Goal: Task Accomplishment & Management: Complete application form

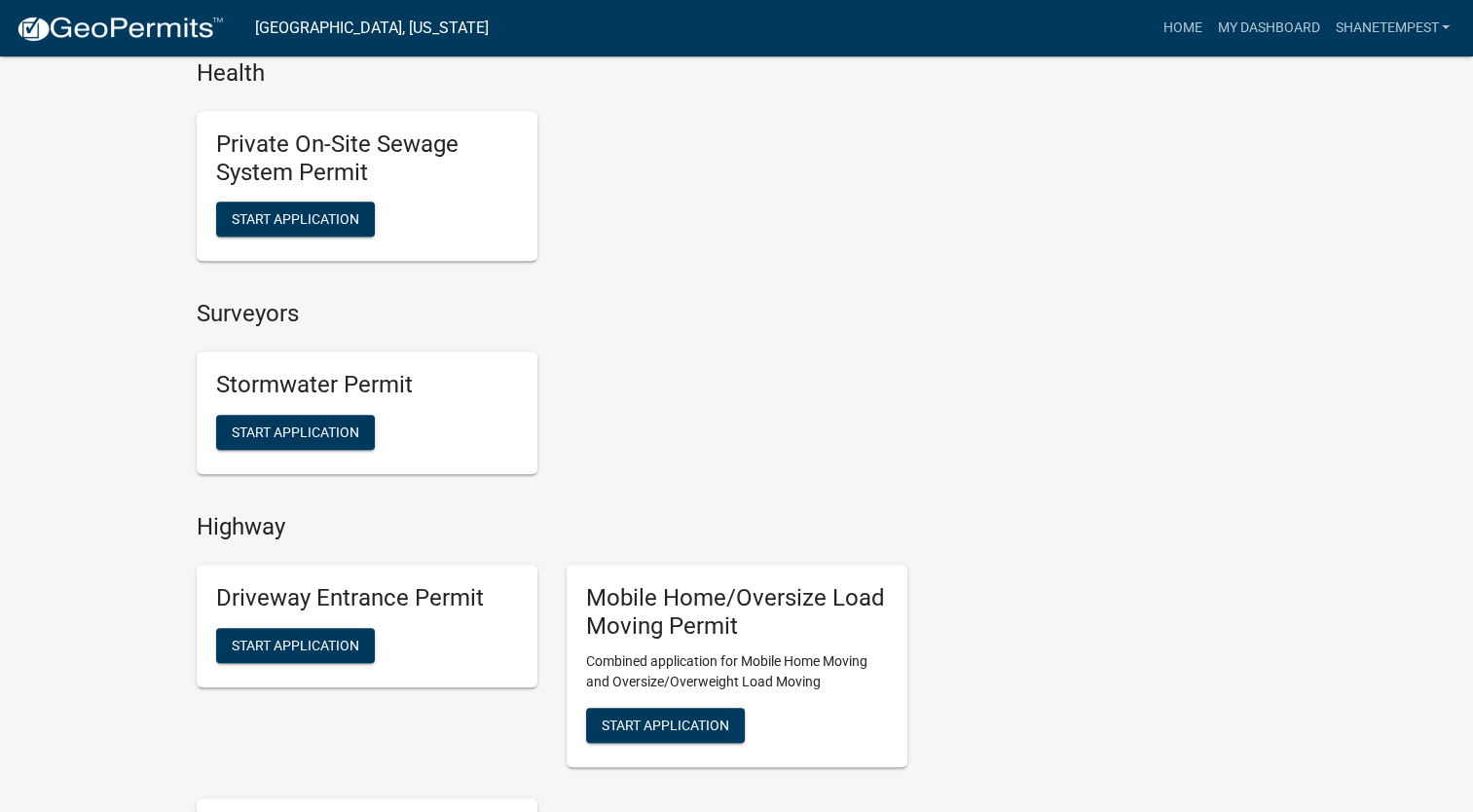
scroll to position [1849, 0]
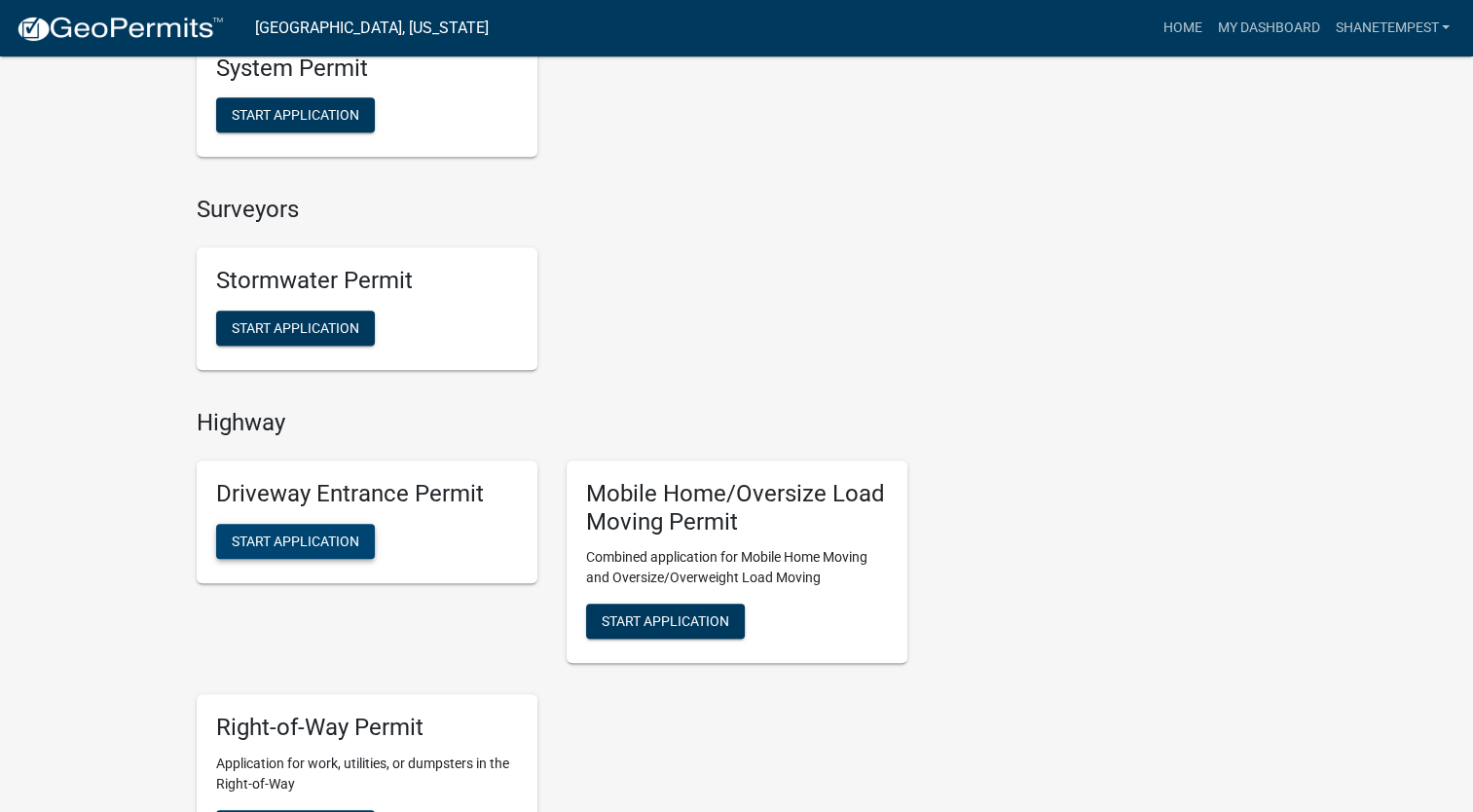
click at [314, 542] on span "Start Application" at bounding box center [296, 540] width 128 height 16
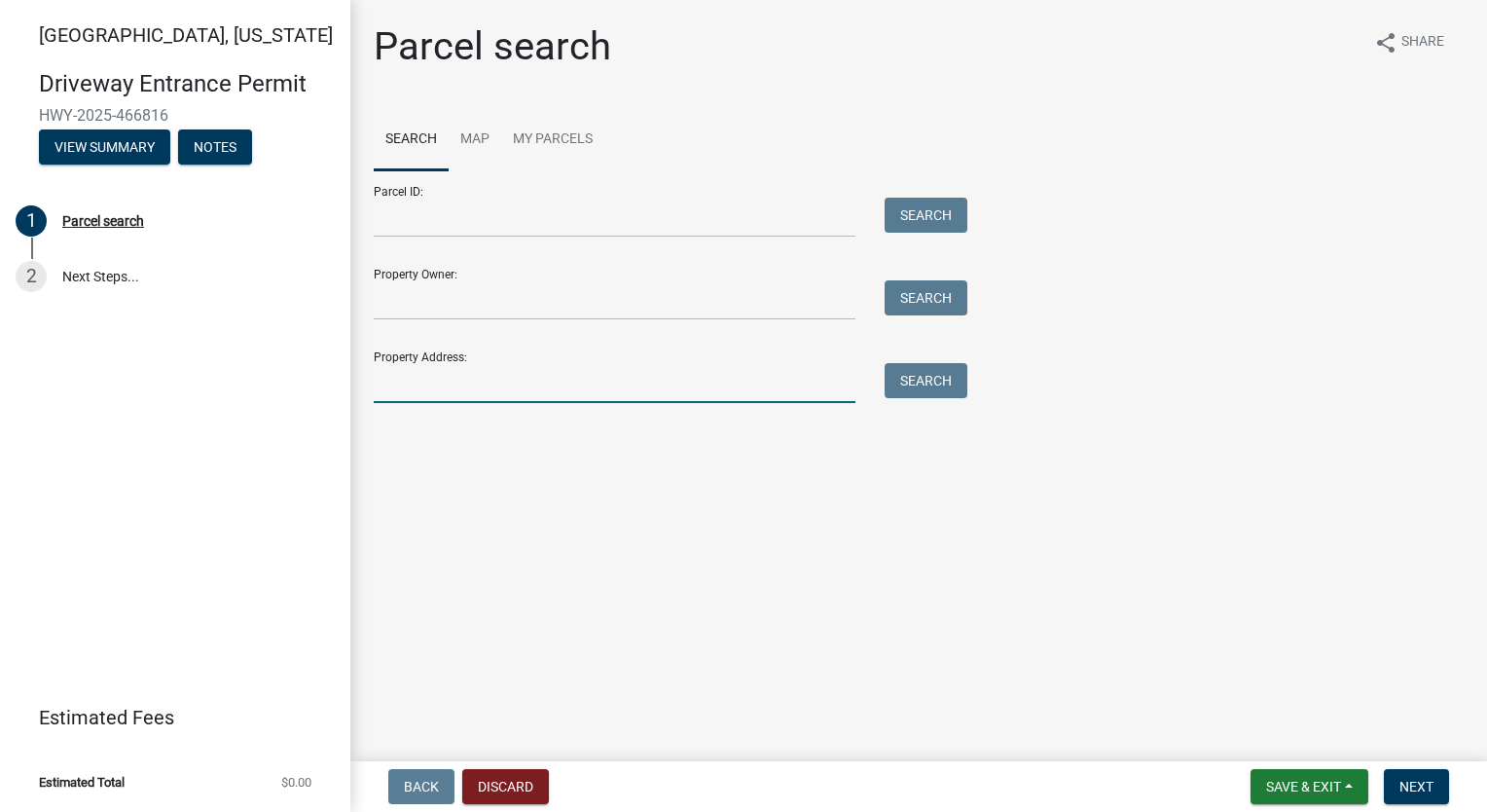
click at [557, 384] on input "Property Address:" at bounding box center [615, 383] width 482 height 40
type input "315 wallingford"
click at [963, 388] on button "Search" at bounding box center [926, 381] width 83 height 35
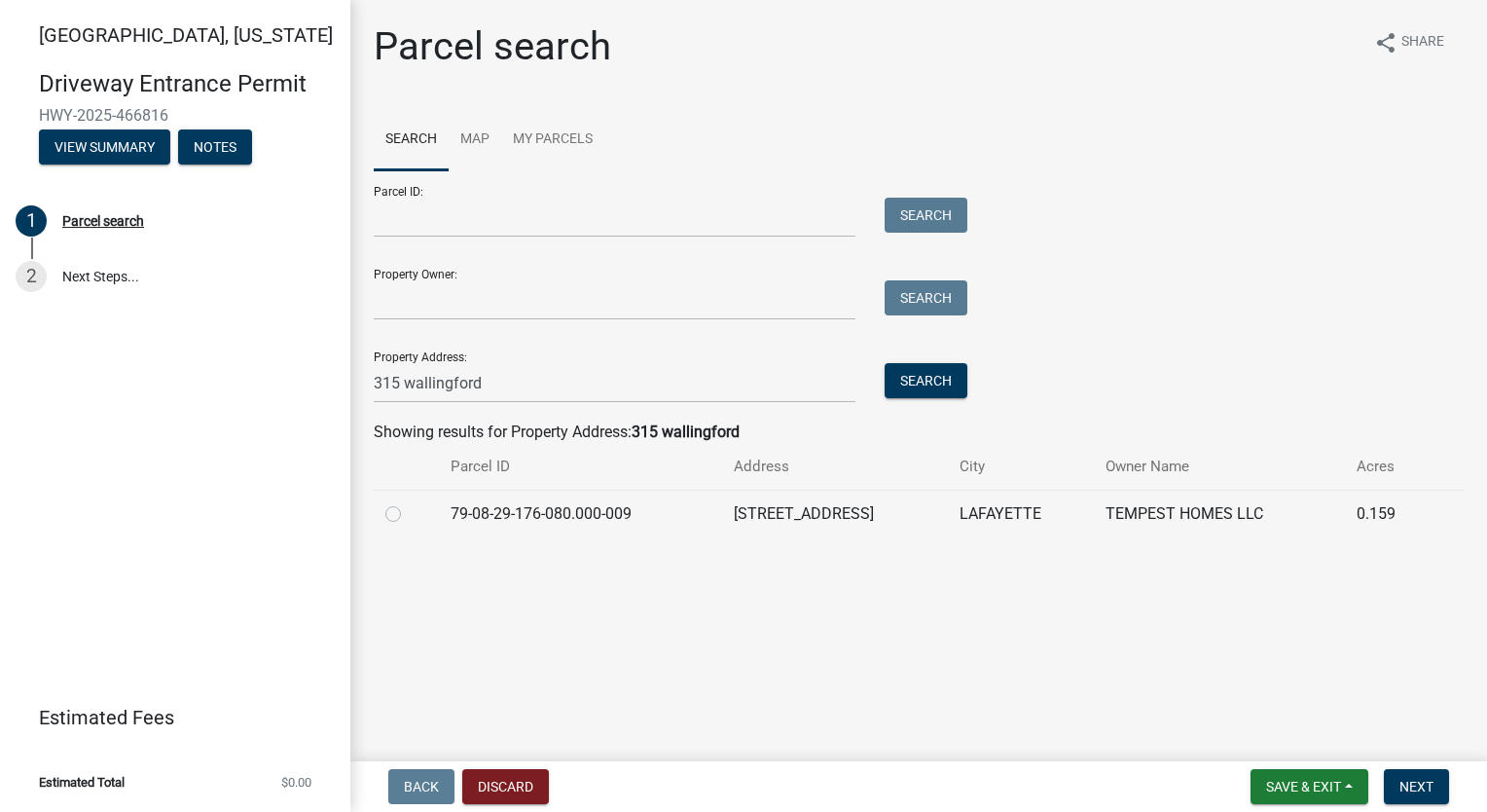
click at [409, 502] on label at bounding box center [409, 502] width 0 height 0
click at [409, 509] on input "radio" at bounding box center [414, 508] width 13 height 13
radio input "true"
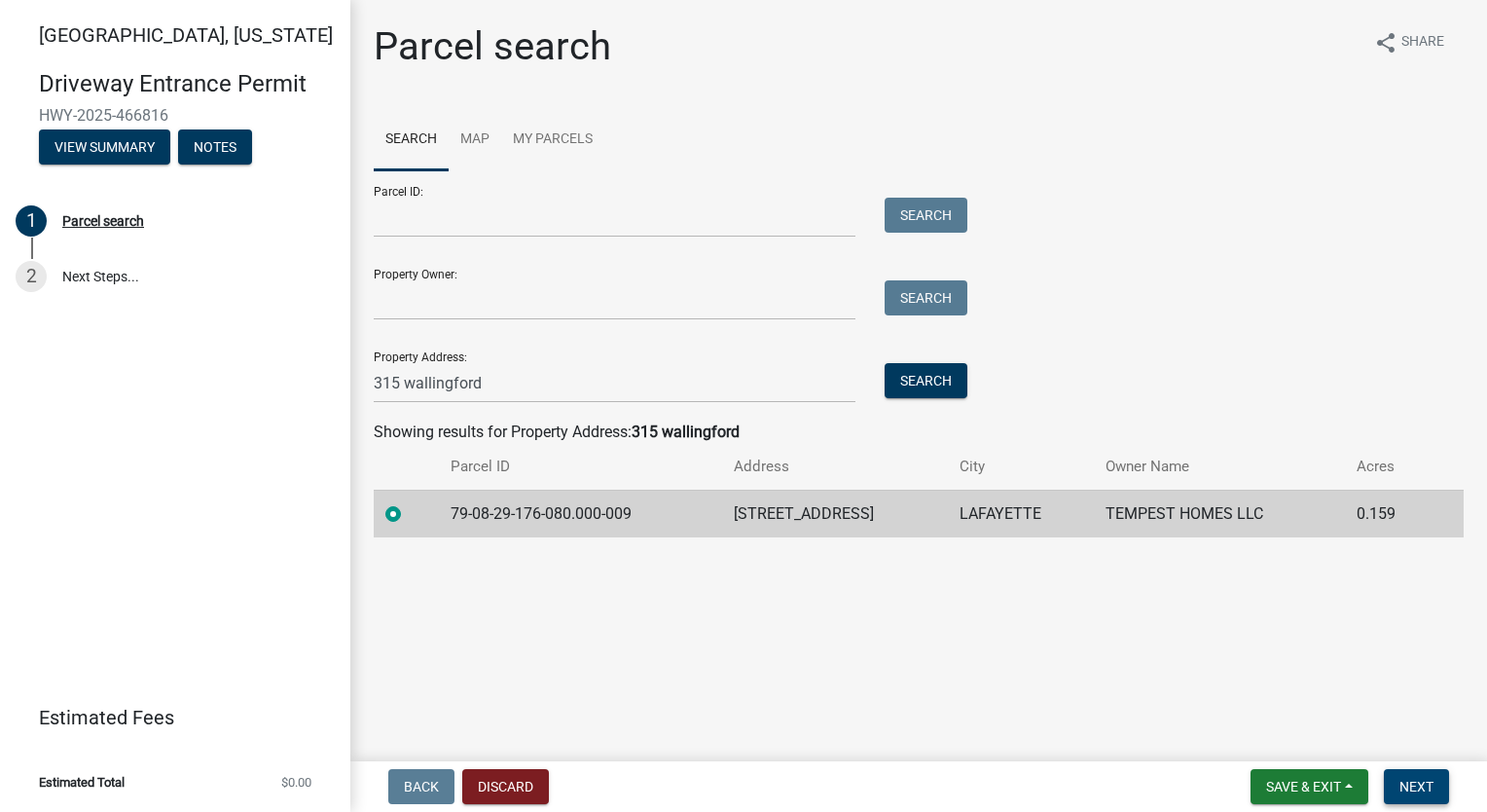
click at [1410, 779] on span "Next" at bounding box center [1416, 786] width 34 height 16
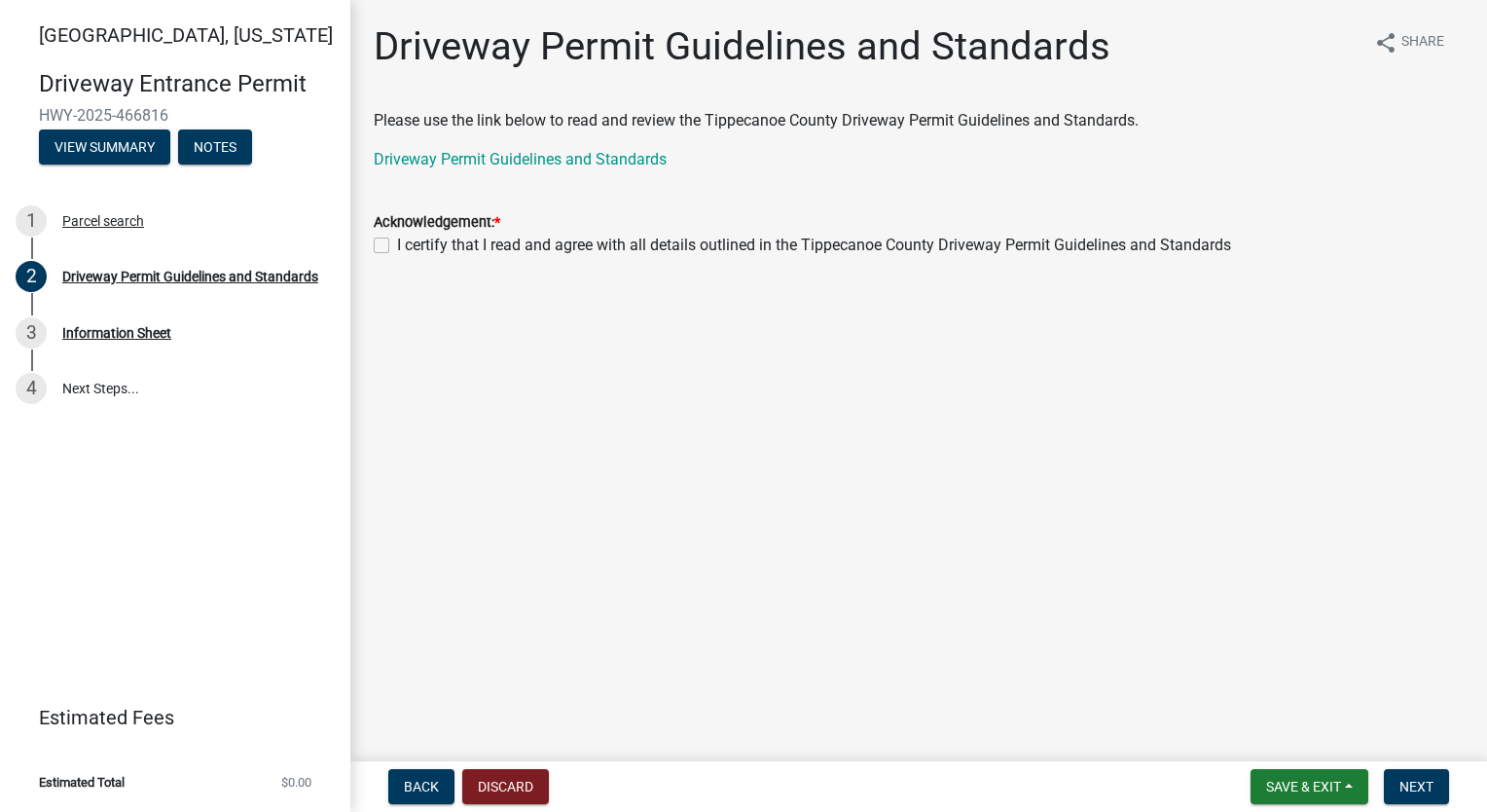
click at [397, 244] on label "I certify that I read and agree with all details outlined in the Tippecanoe Cou…" at bounding box center [813, 245] width 834 height 24
click at [397, 244] on input "I certify that I read and agree with all details outlined in the Tippecanoe Cou…" at bounding box center [403, 240] width 13 height 13
checkbox input "true"
click at [1406, 782] on span "Next" at bounding box center [1416, 786] width 34 height 16
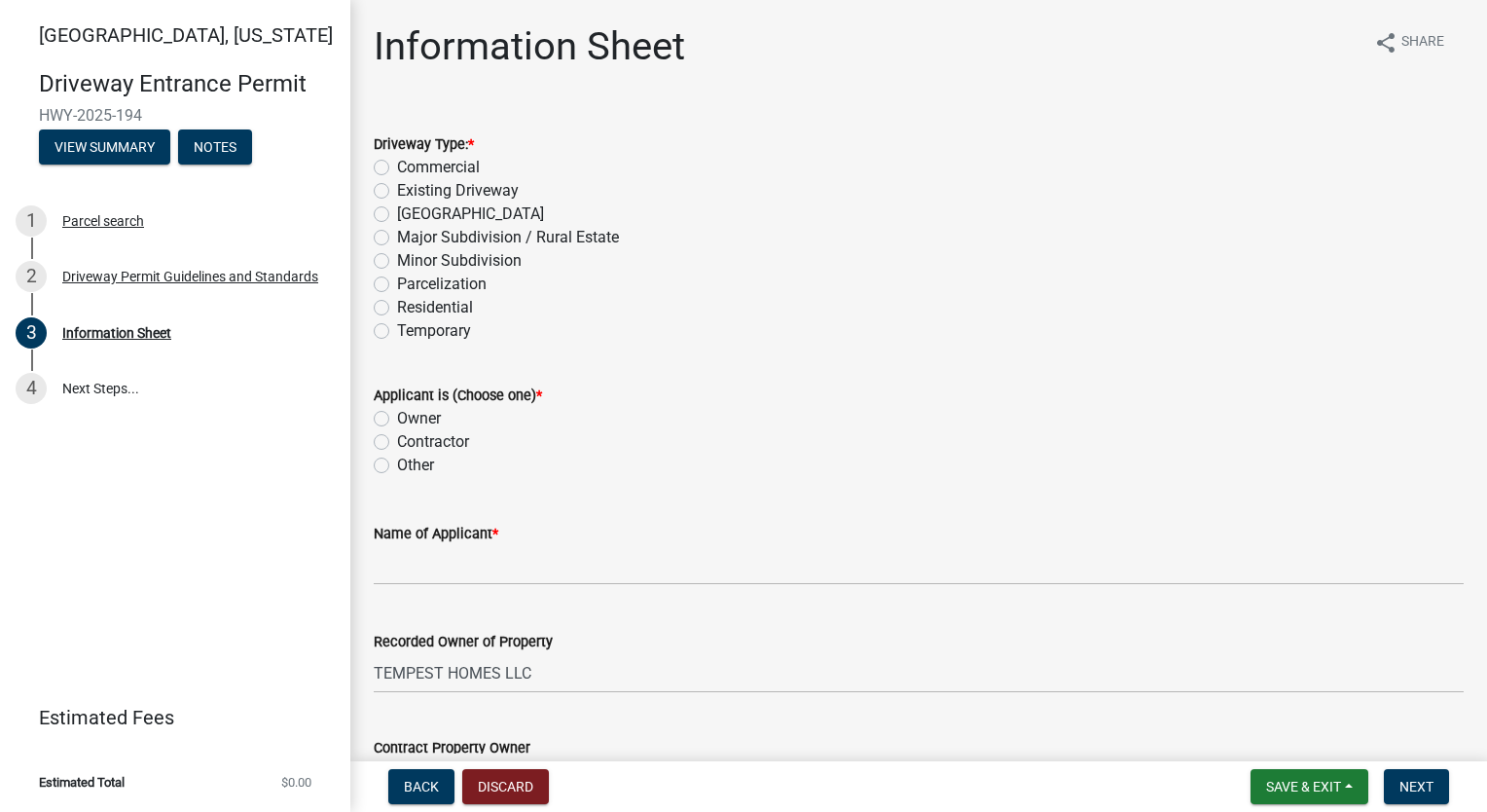
click at [397, 311] on label "Residential" at bounding box center [434, 307] width 76 height 24
click at [397, 308] on input "Residential" at bounding box center [403, 301] width 13 height 13
radio input "true"
click at [397, 414] on label "Owner" at bounding box center [418, 418] width 44 height 24
click at [397, 414] on input "Owner" at bounding box center [403, 412] width 13 height 13
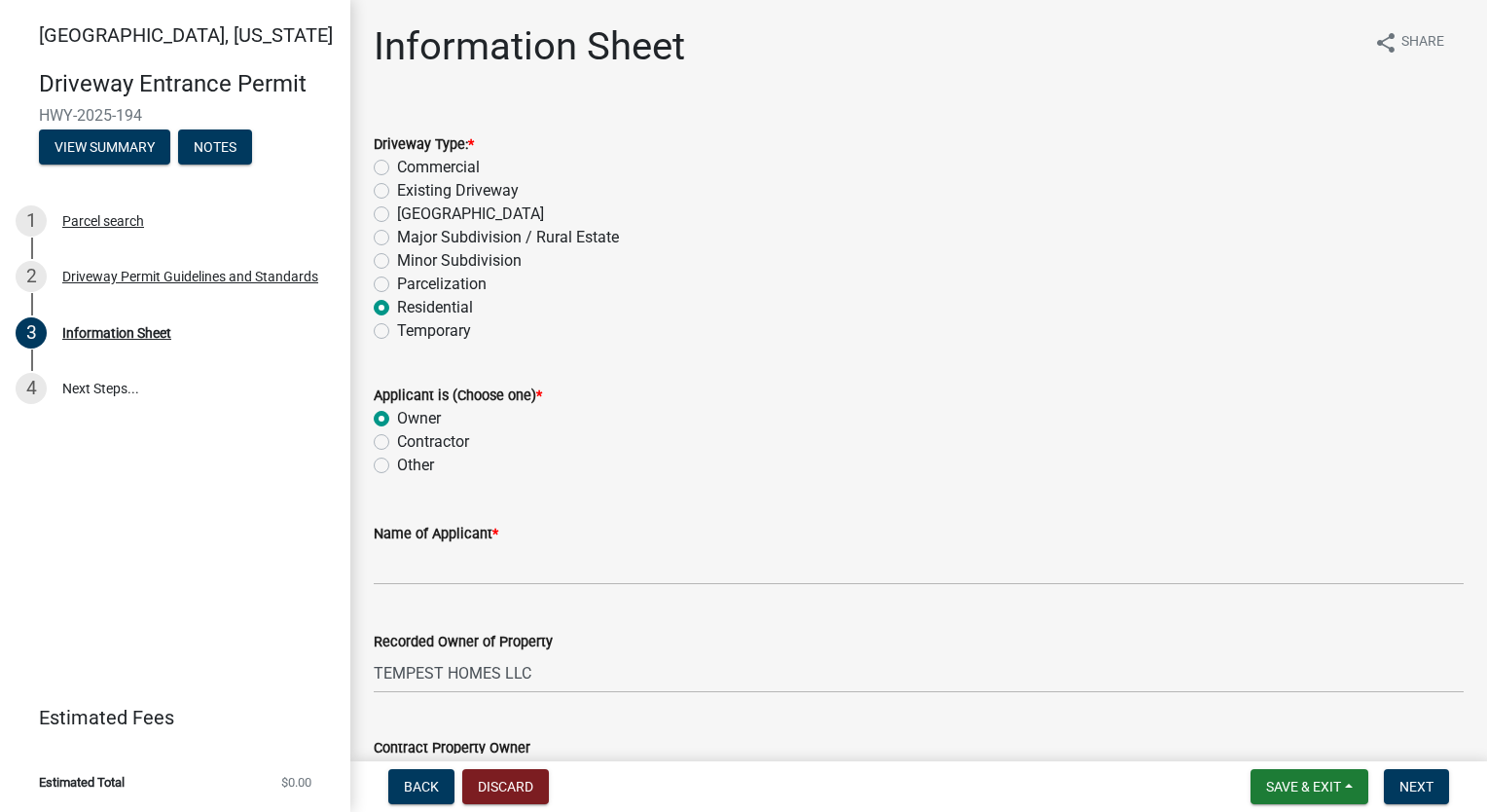
radio input "true"
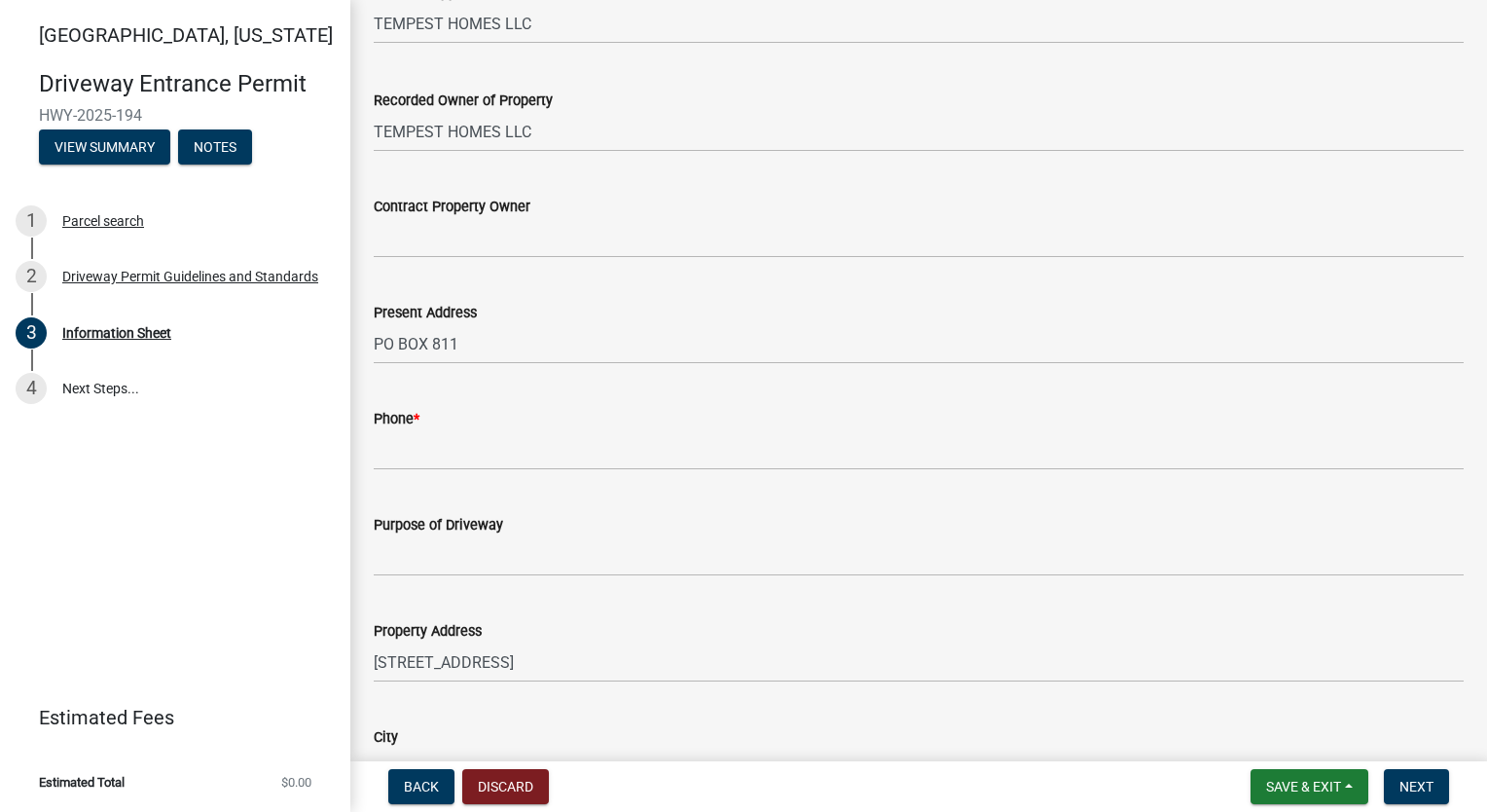
scroll to position [584, 0]
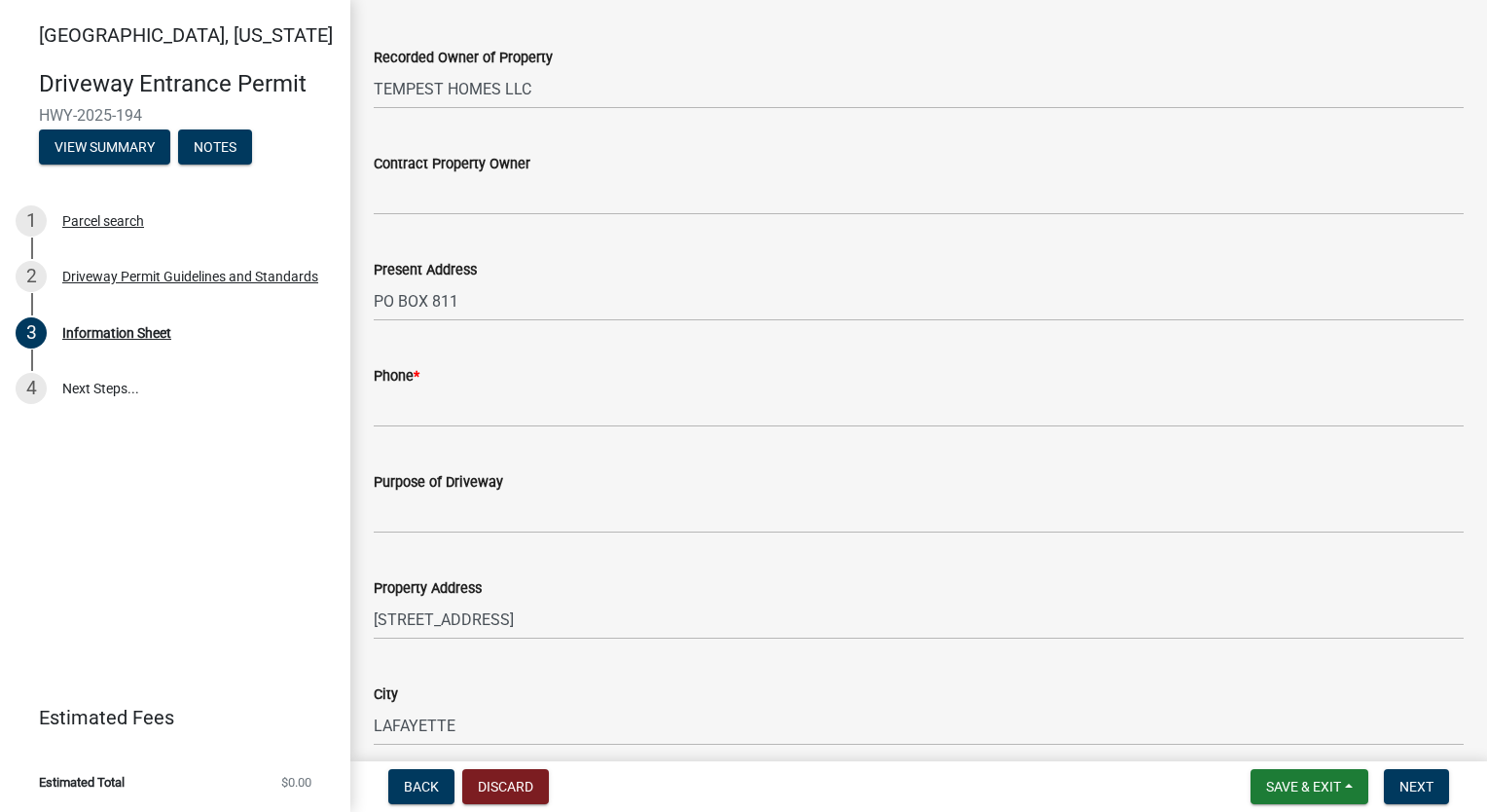
drag, startPoint x: 465, startPoint y: 384, endPoint x: 462, endPoint y: 398, distance: 14.3
click at [464, 389] on form "Phone *" at bounding box center [919, 396] width 1090 height 63
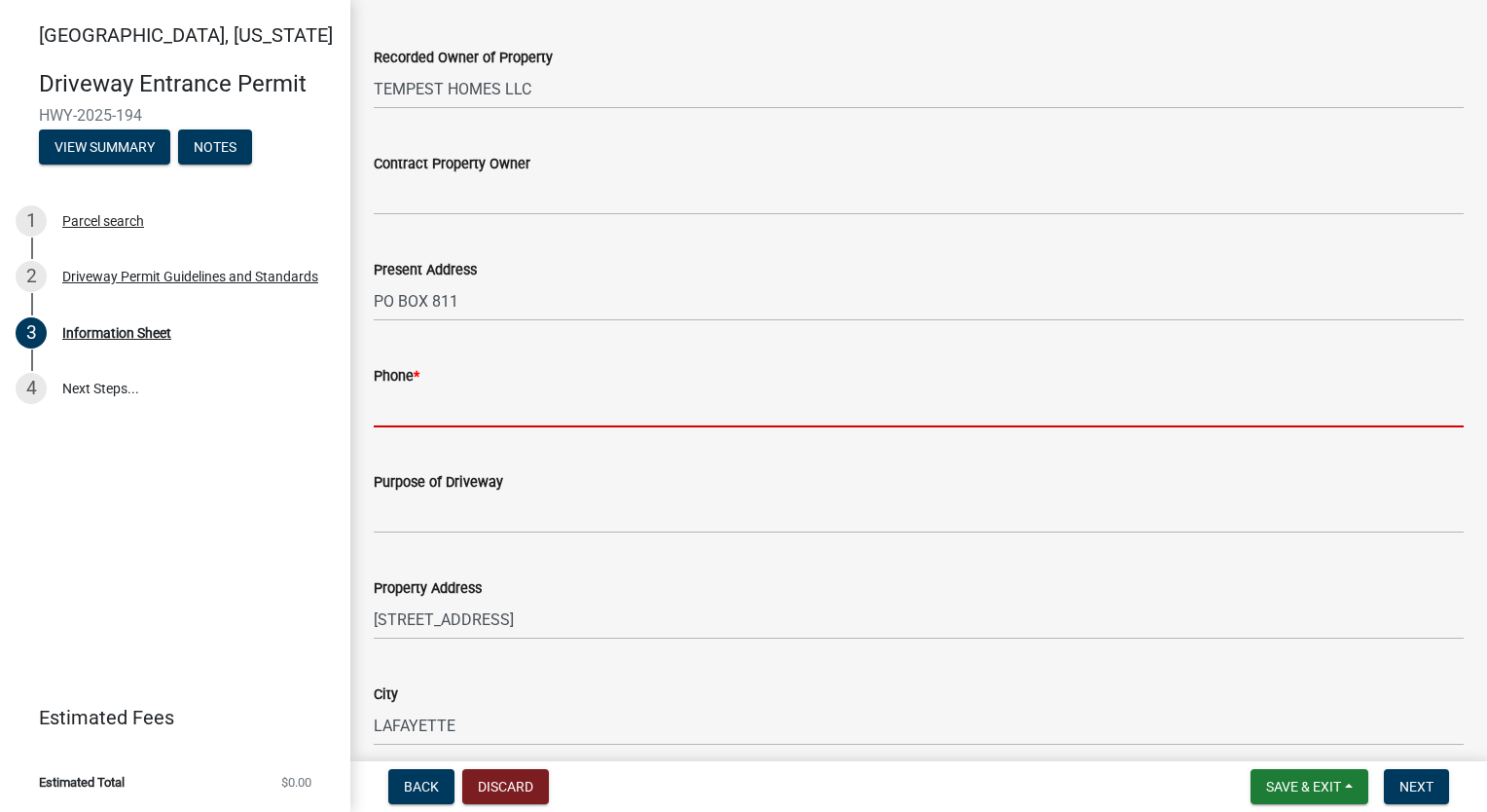
click at [462, 398] on input "Phone *" at bounding box center [919, 406] width 1090 height 40
type input "7654186612"
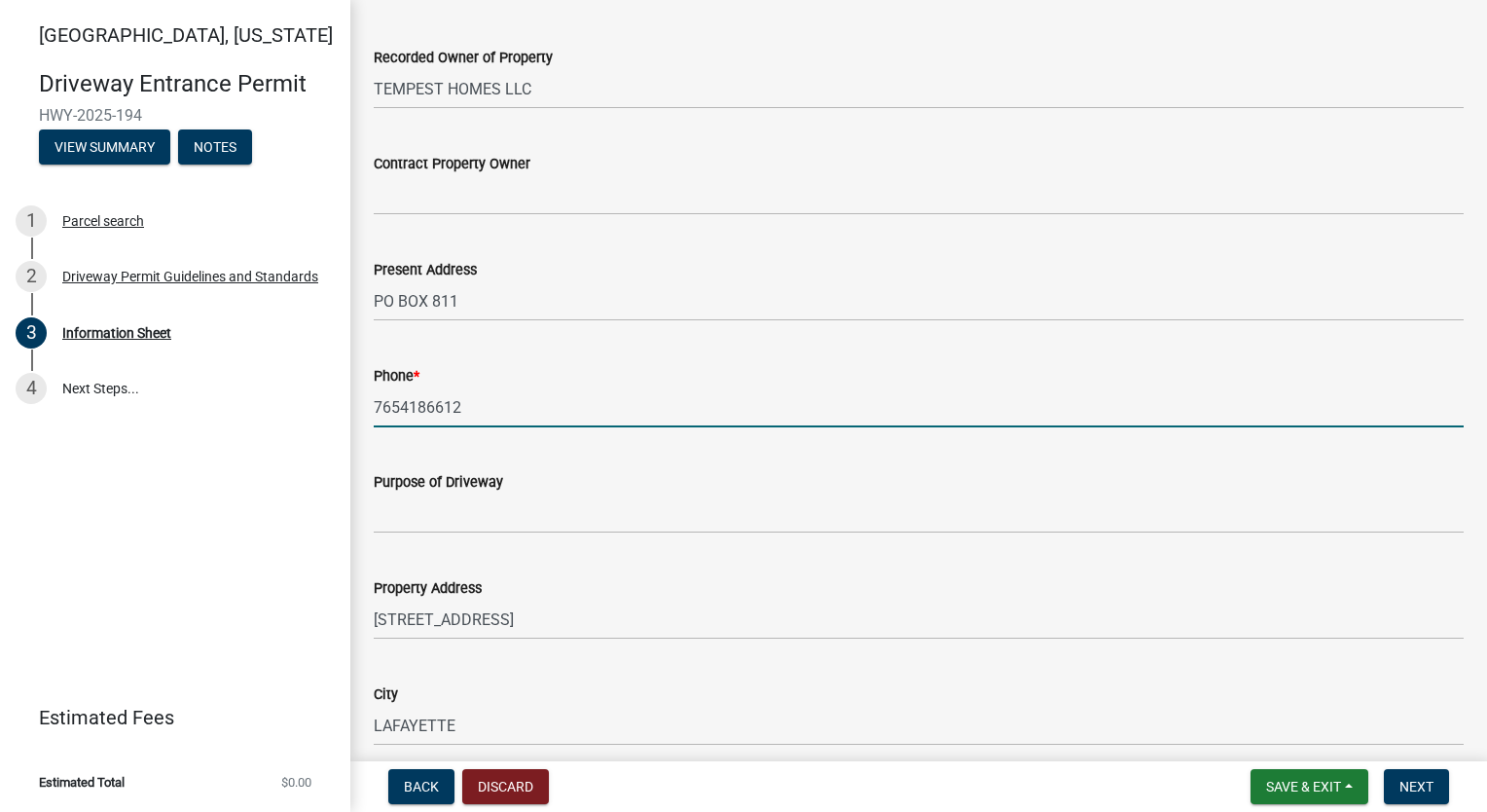
type input "Single Family Home"
type input "[PERSON_NAME] at [GEOGRAPHIC_DATA]"
type input "317"
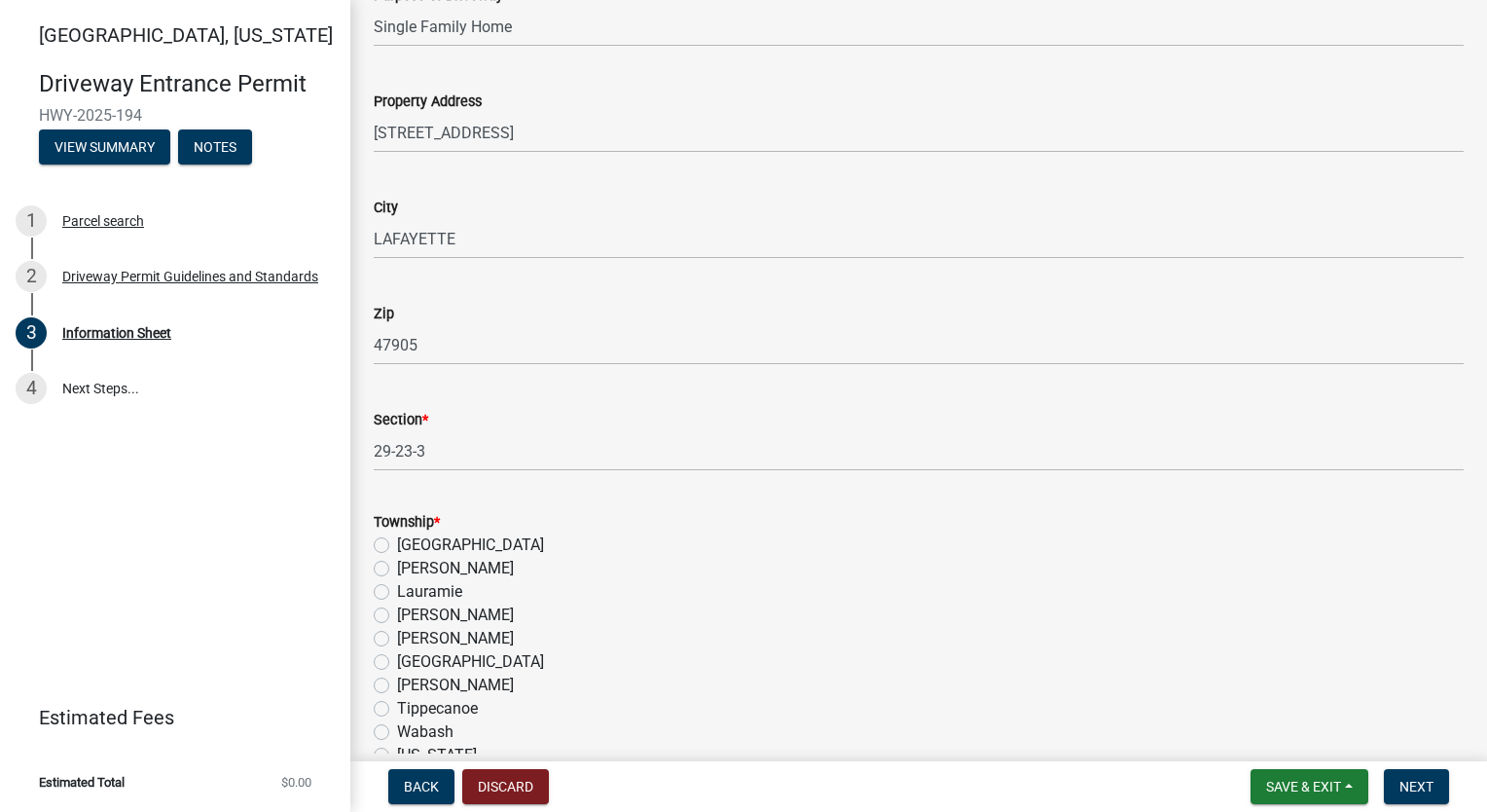
scroll to position [1265, 0]
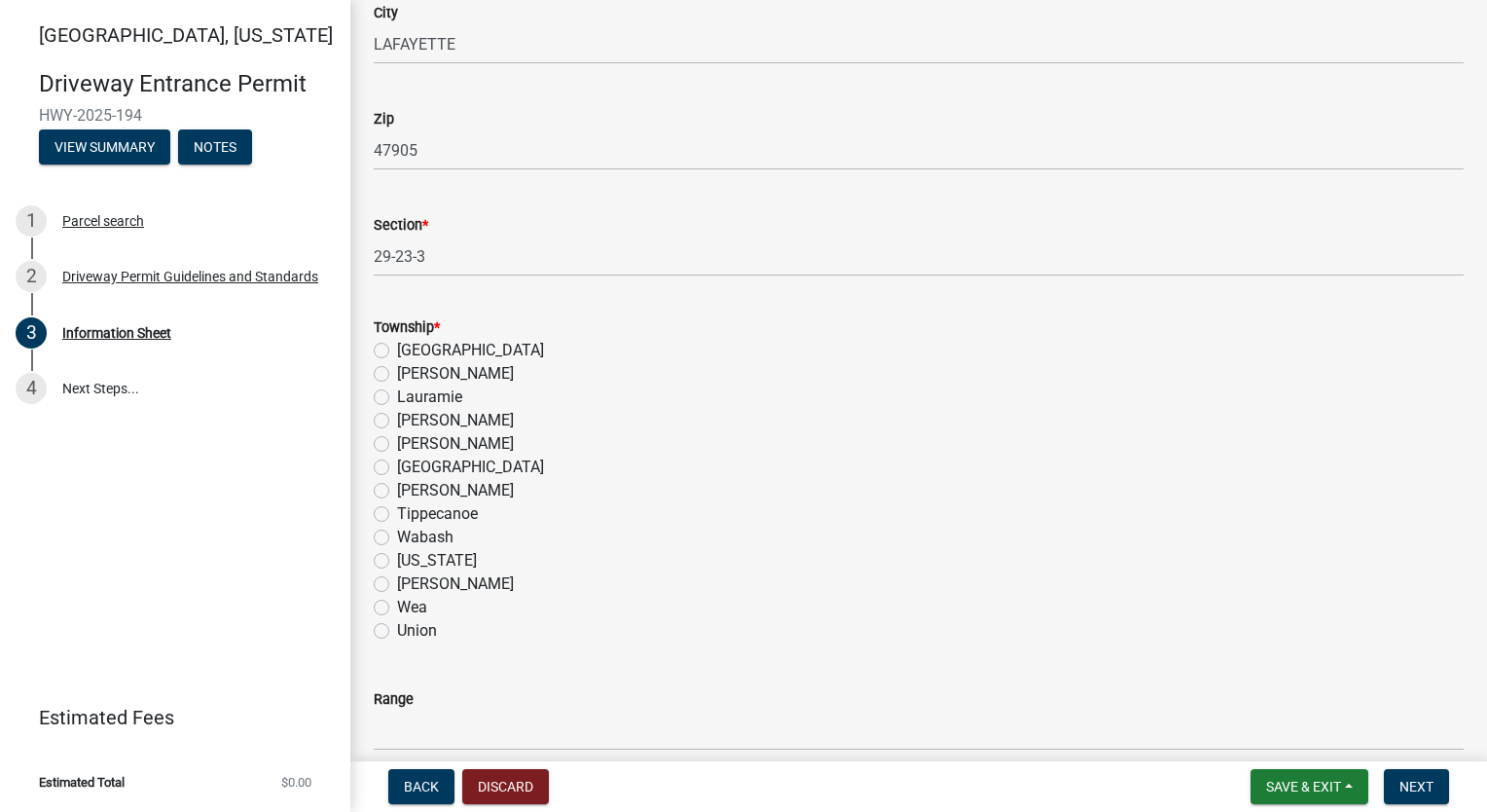
click at [397, 418] on label "Perry" at bounding box center [455, 420] width 117 height 24
click at [397, 418] on input "Perry" at bounding box center [403, 414] width 13 height 13
radio input "true"
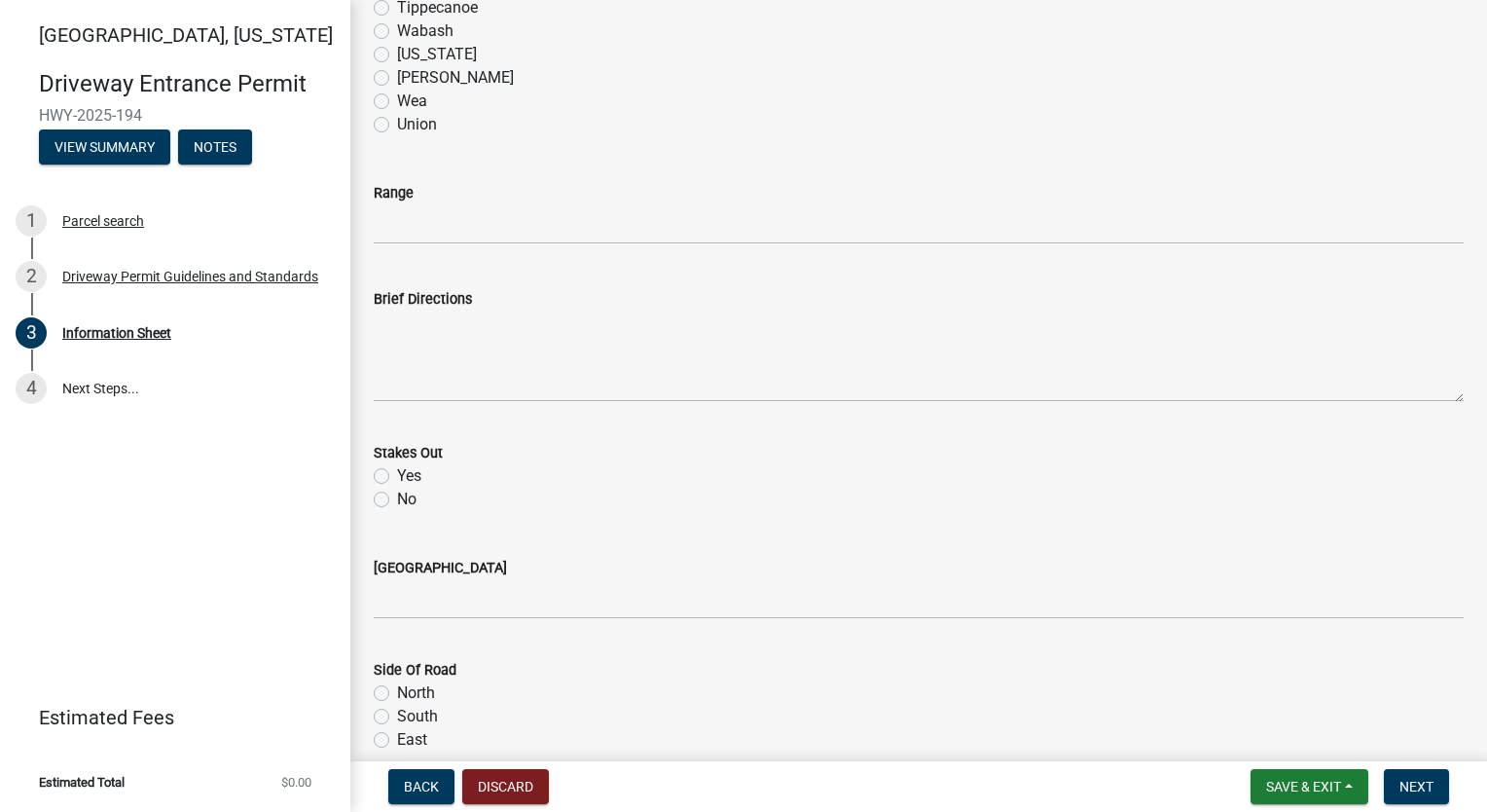
scroll to position [1849, 0]
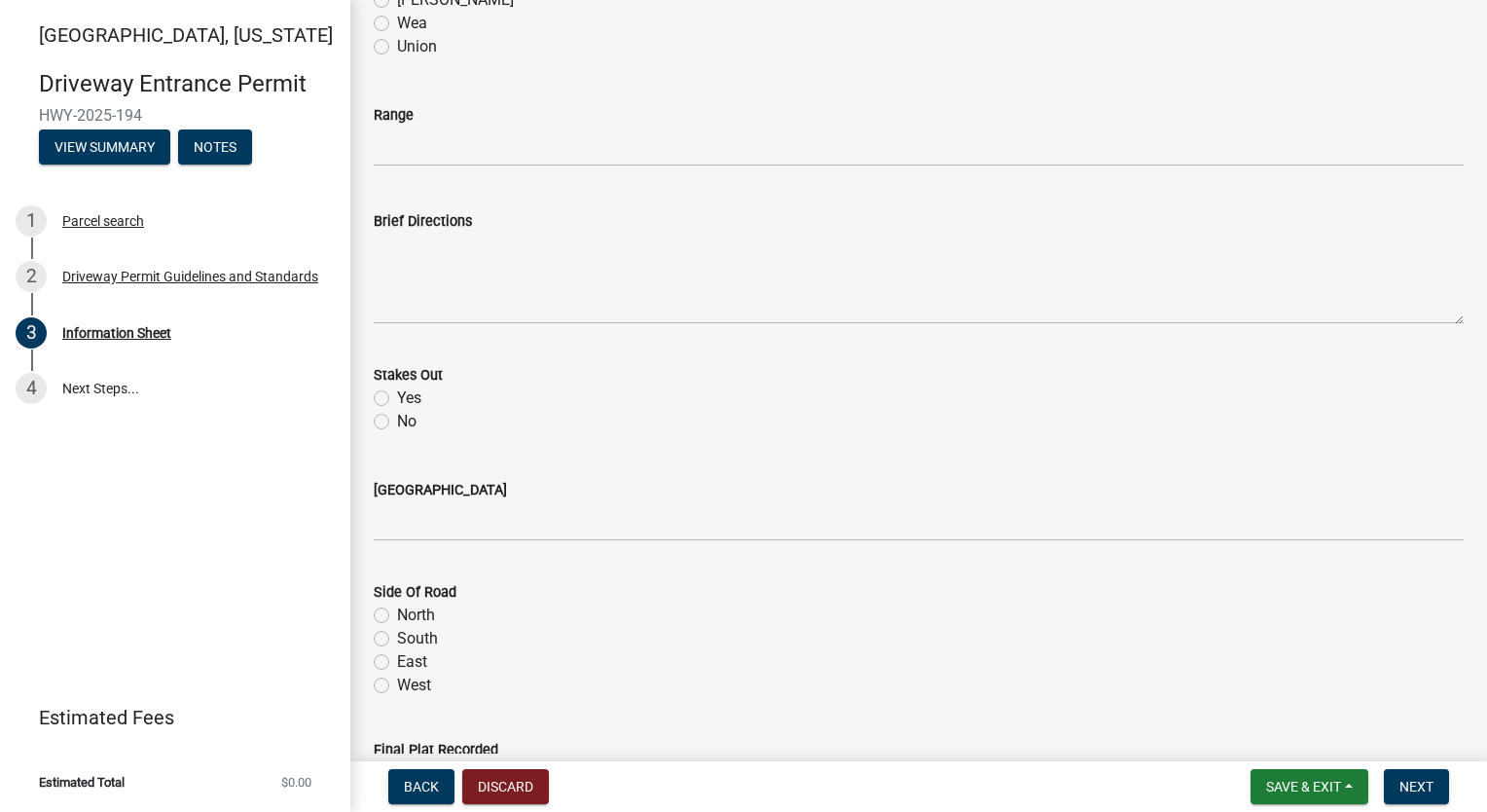
click at [397, 401] on label "Yes" at bounding box center [409, 398] width 25 height 24
click at [397, 399] on input "Yes" at bounding box center [403, 392] width 13 height 13
radio input "true"
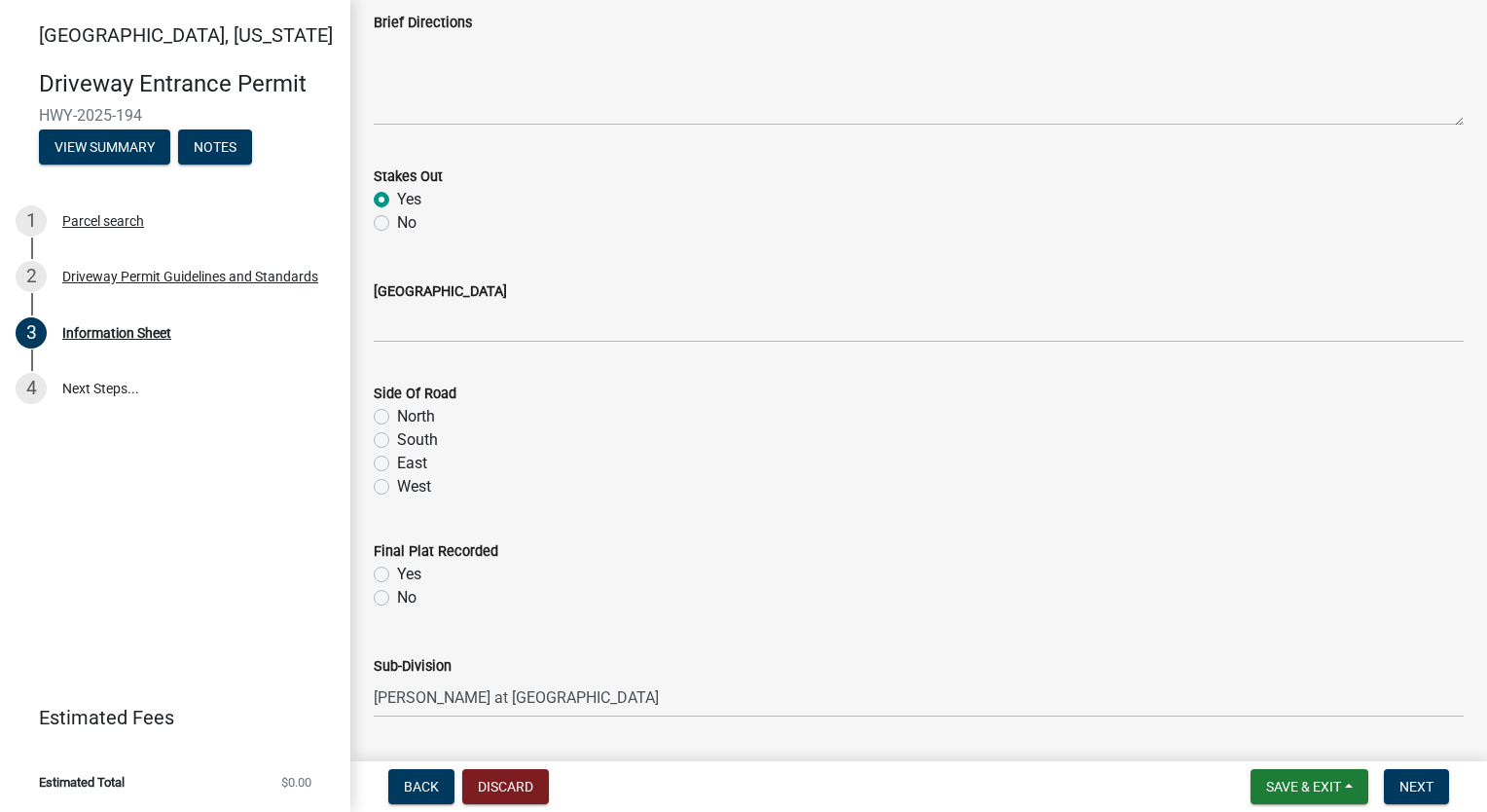
scroll to position [2140, 0]
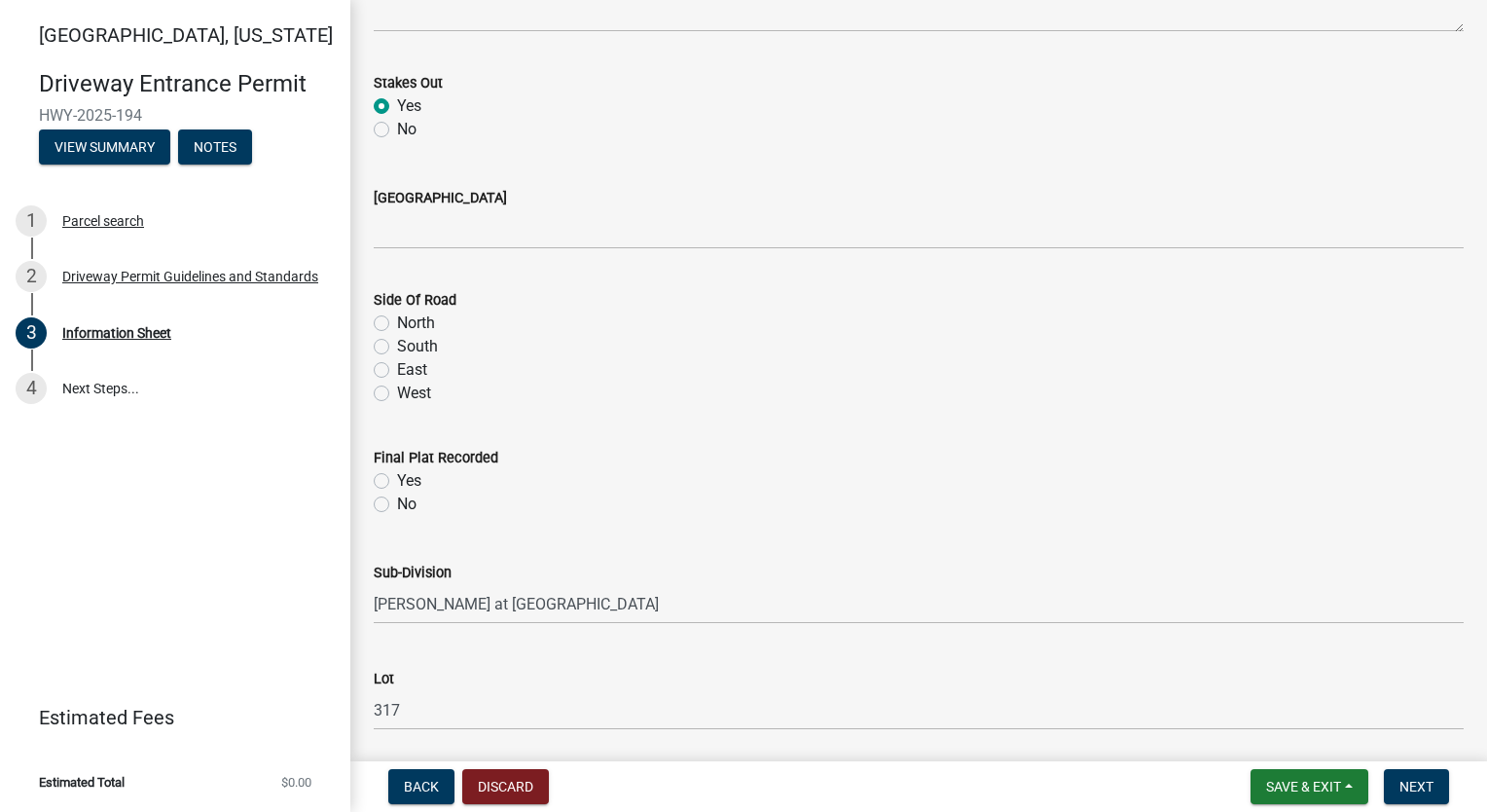
click at [397, 371] on label "East" at bounding box center [412, 370] width 30 height 24
click at [397, 371] on input "East" at bounding box center [403, 364] width 13 height 13
radio input "true"
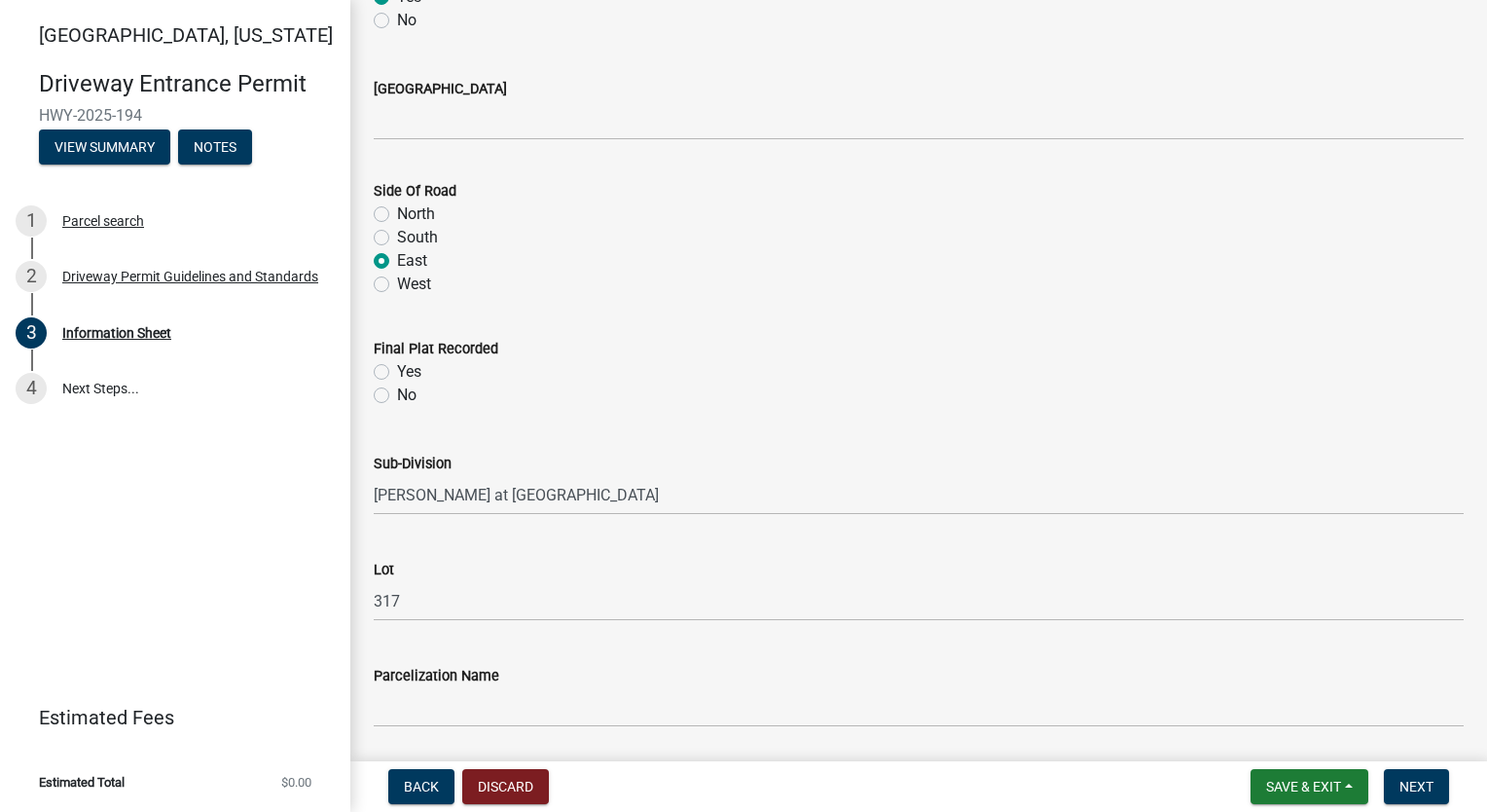
scroll to position [2336, 0]
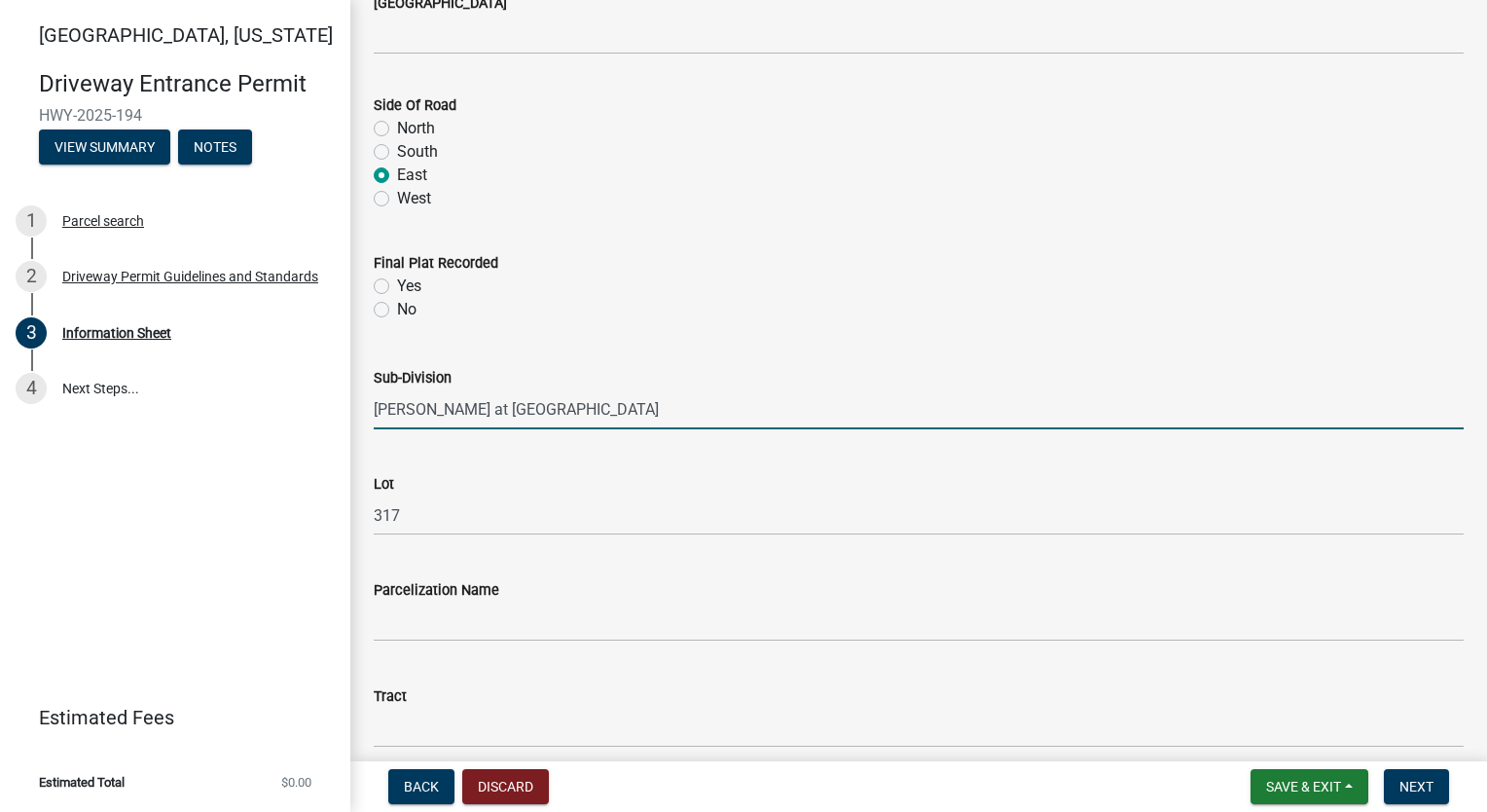
click at [619, 413] on input "[PERSON_NAME] at [GEOGRAPHIC_DATA]" at bounding box center [919, 408] width 1090 height 40
click at [390, 290] on div "Yes" at bounding box center [919, 286] width 1090 height 24
click at [397, 286] on label "Yes" at bounding box center [409, 286] width 25 height 24
click at [397, 286] on input "Yes" at bounding box center [403, 280] width 13 height 13
radio input "true"
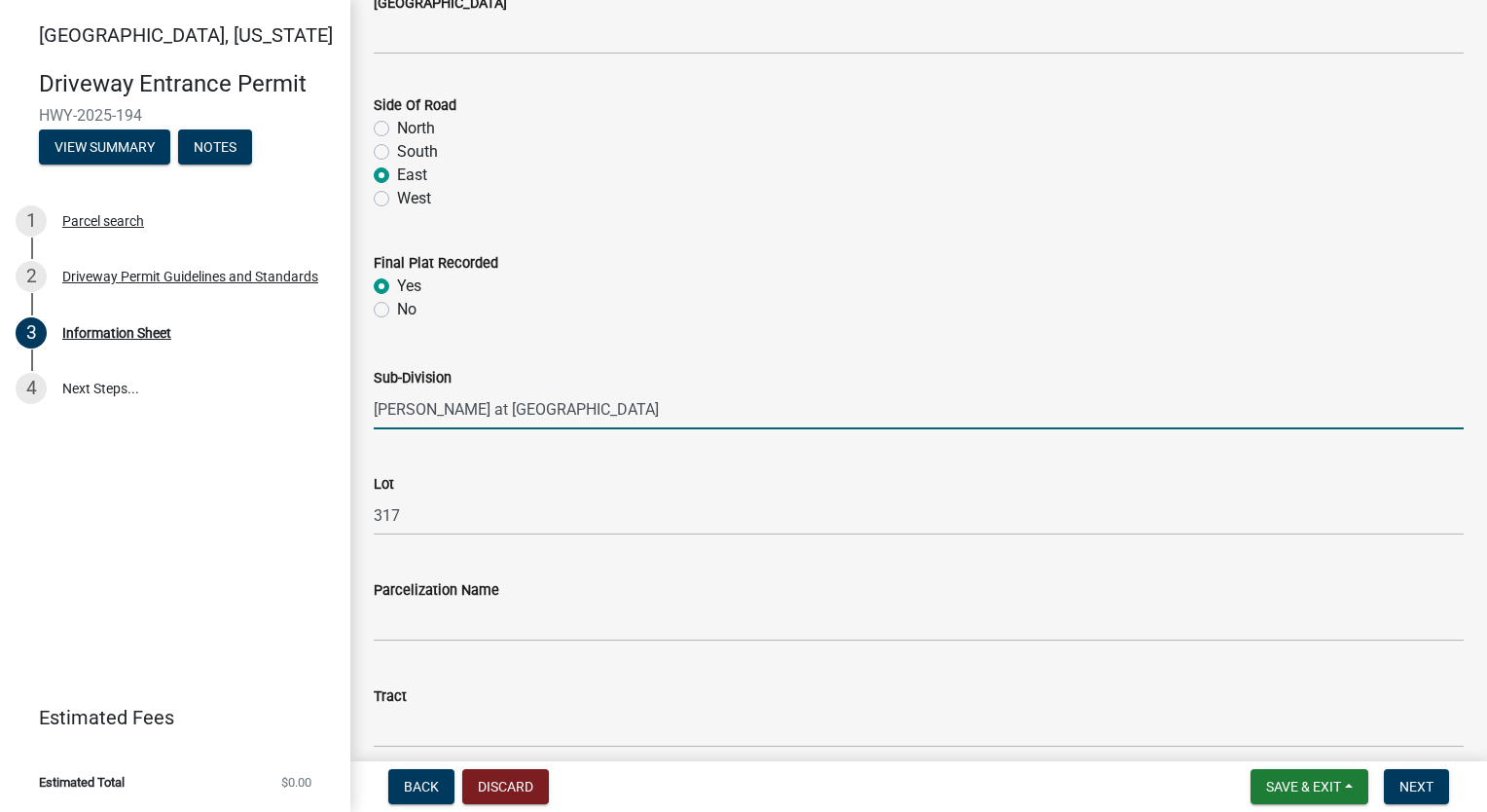
drag, startPoint x: 600, startPoint y: 414, endPoint x: 143, endPoint y: 418, distance: 457.0
click at [142, 420] on div "Tippecanoe County, Indiana Driveway Entrance Permit HWY-2025-194 View Summary N…" at bounding box center [744, 406] width 1487 height 812
type input "Barrington Lakes"
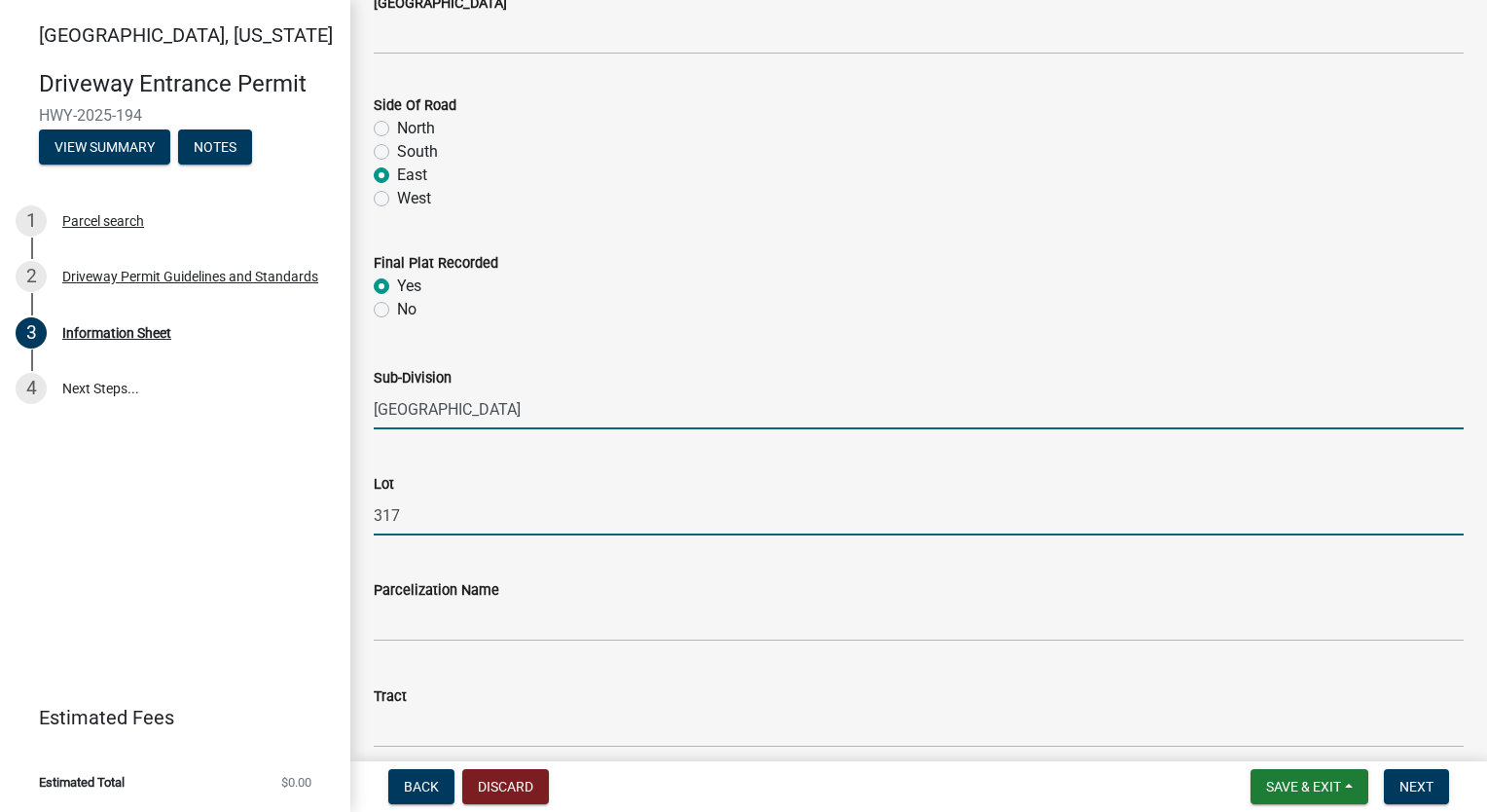
drag, startPoint x: 479, startPoint y: 531, endPoint x: 87, endPoint y: 521, distance: 392.1
click at [87, 521] on div "Tippecanoe County, Indiana Driveway Entrance Permit HWY-2025-194 View Summary N…" at bounding box center [744, 406] width 1487 height 812
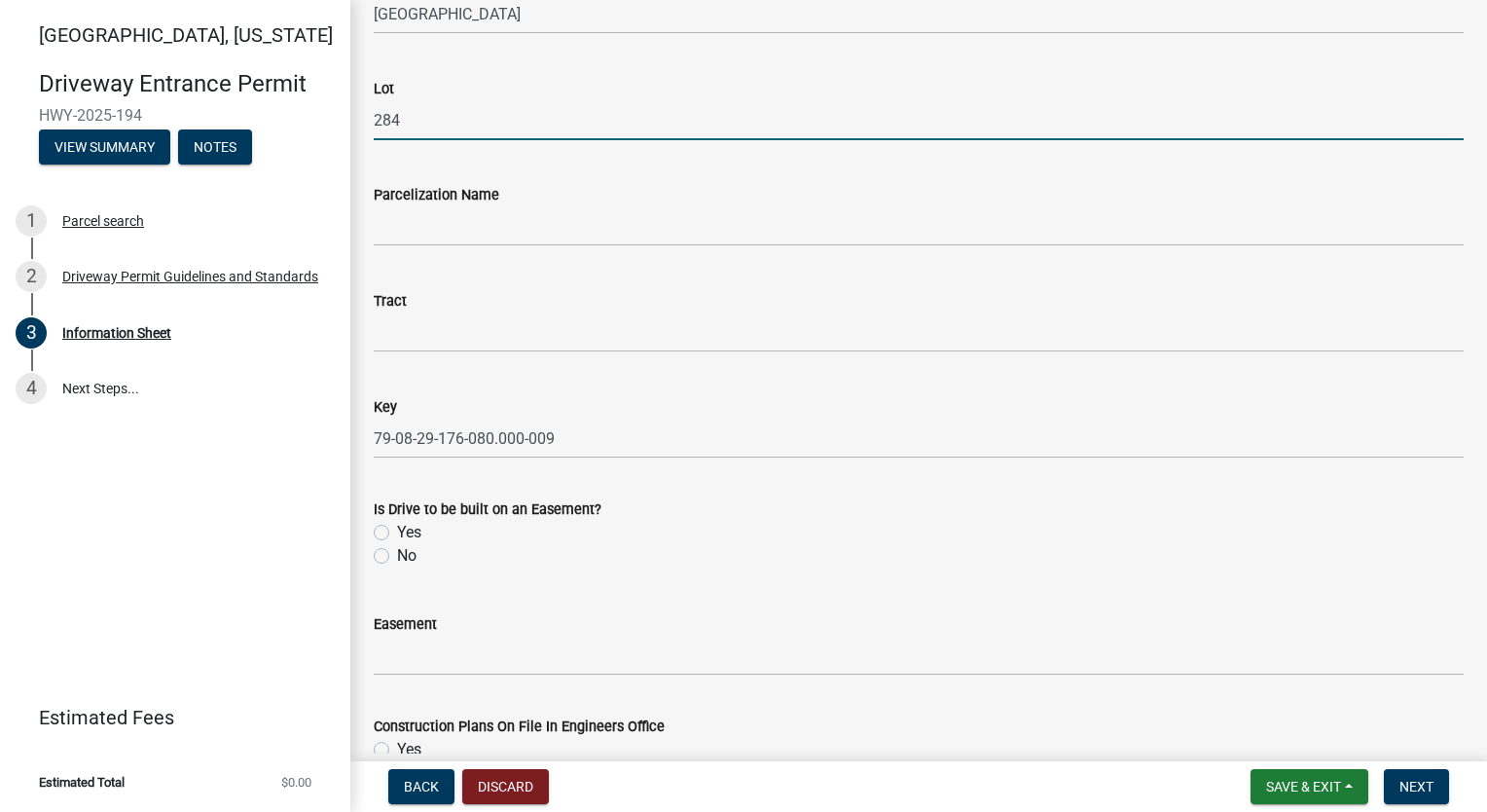
scroll to position [2822, 0]
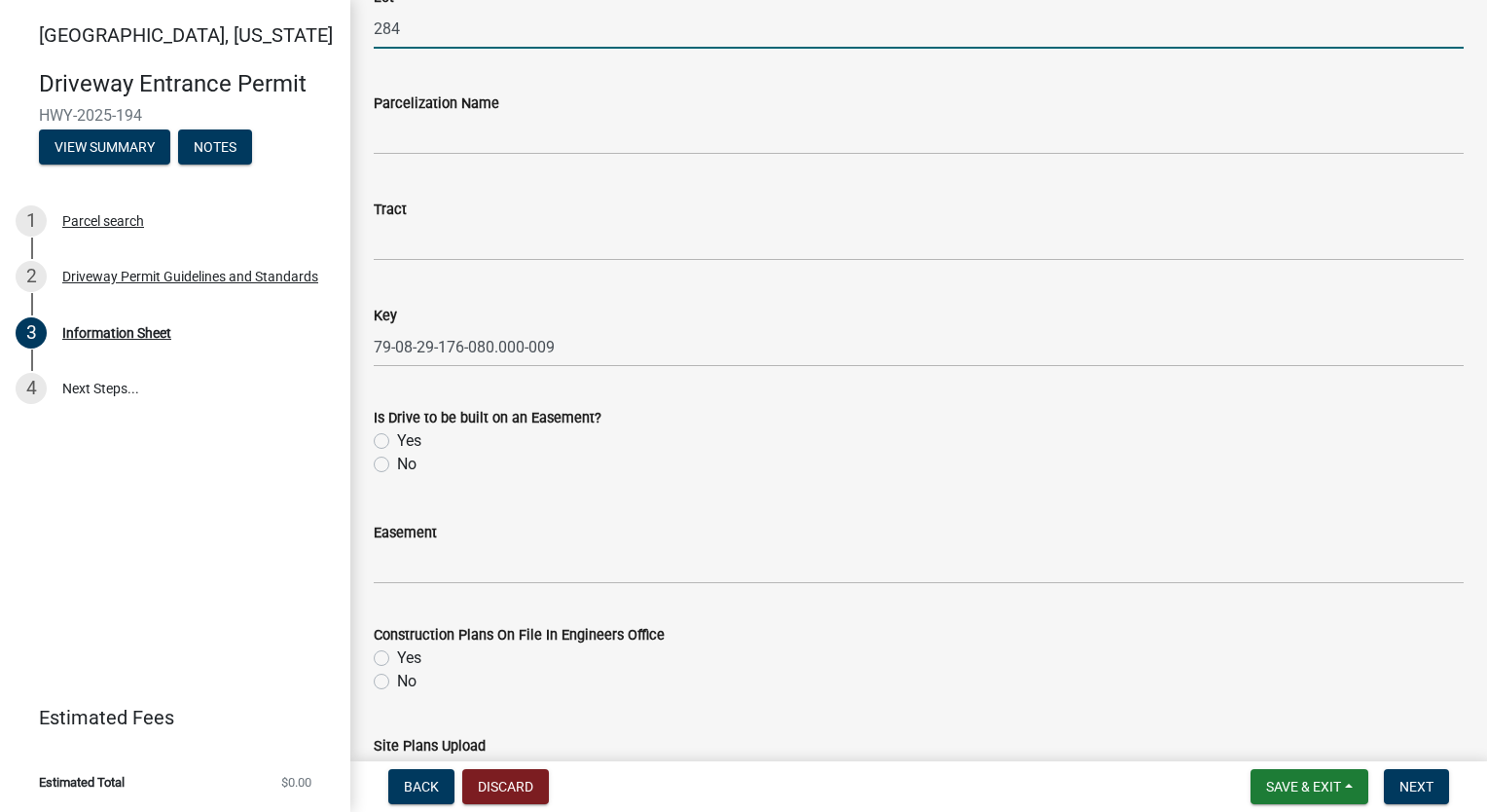
type input "284"
drag, startPoint x: 382, startPoint y: 463, endPoint x: 468, endPoint y: 483, distance: 88.3
click at [397, 464] on label "No" at bounding box center [407, 464] width 20 height 24
click at [397, 464] on input "No" at bounding box center [403, 459] width 13 height 13
radio input "true"
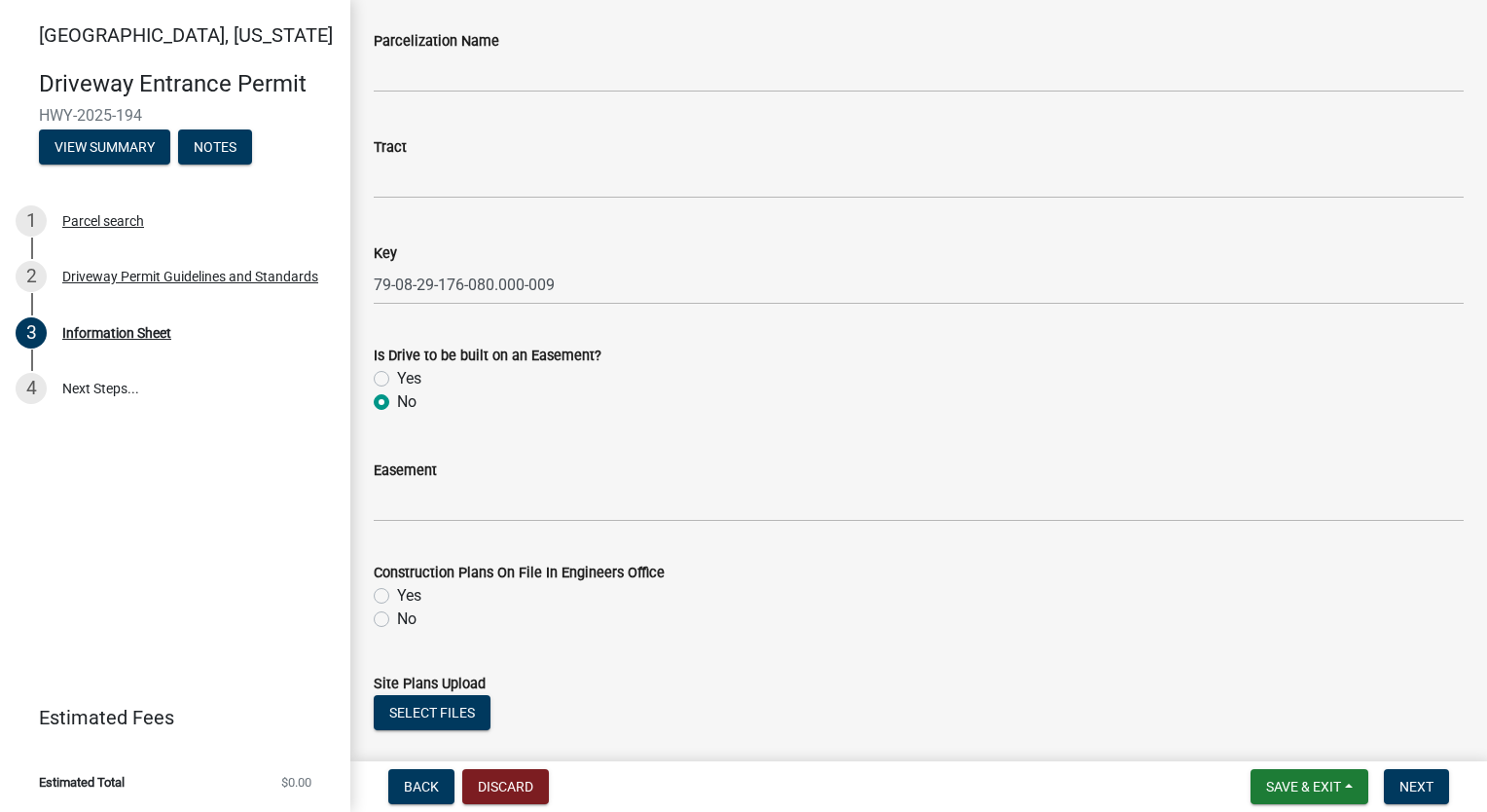
scroll to position [2919, 0]
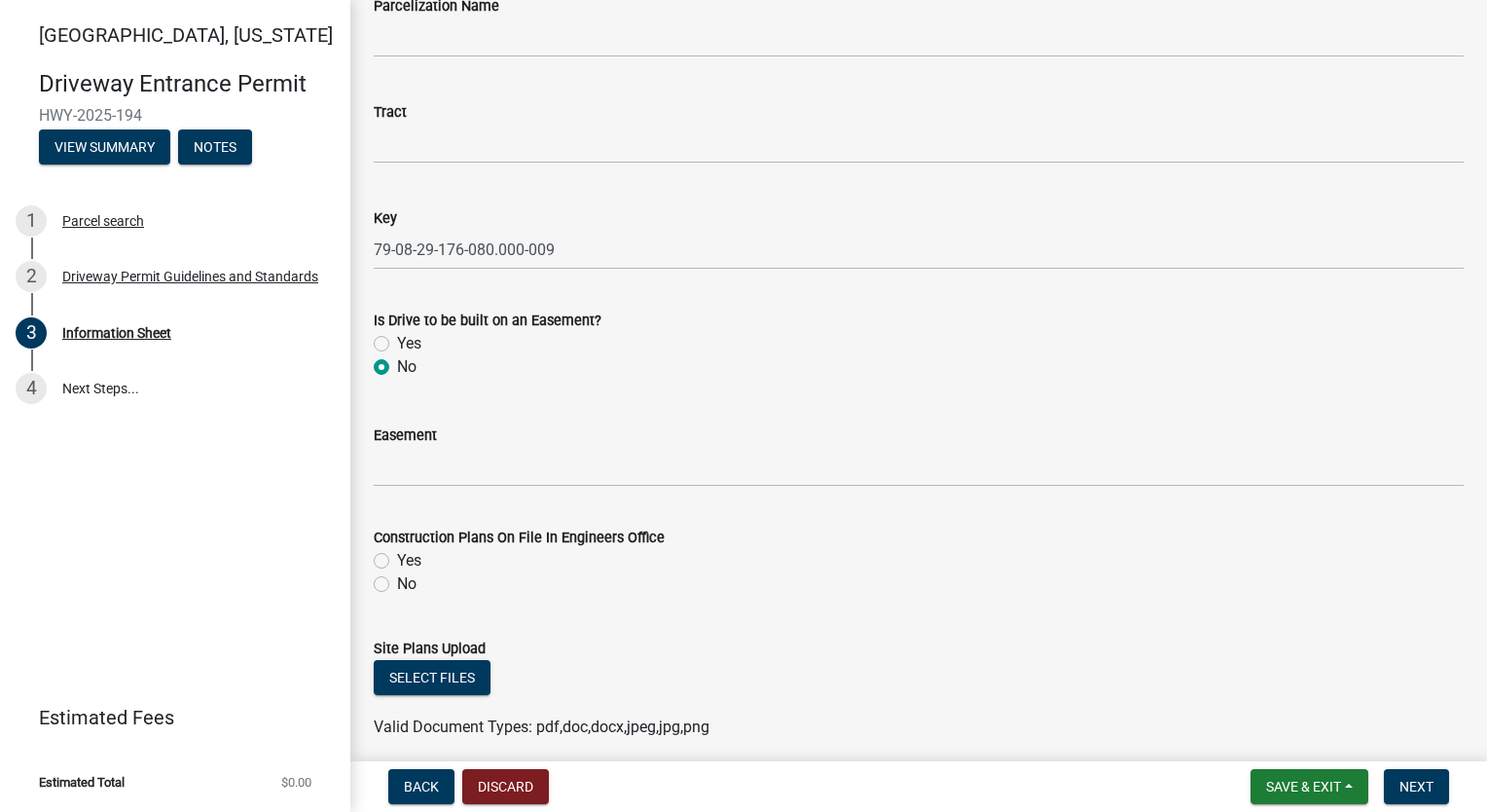
click at [397, 559] on label "Yes" at bounding box center [409, 561] width 25 height 24
click at [397, 559] on input "Yes" at bounding box center [403, 555] width 13 height 13
radio input "true"
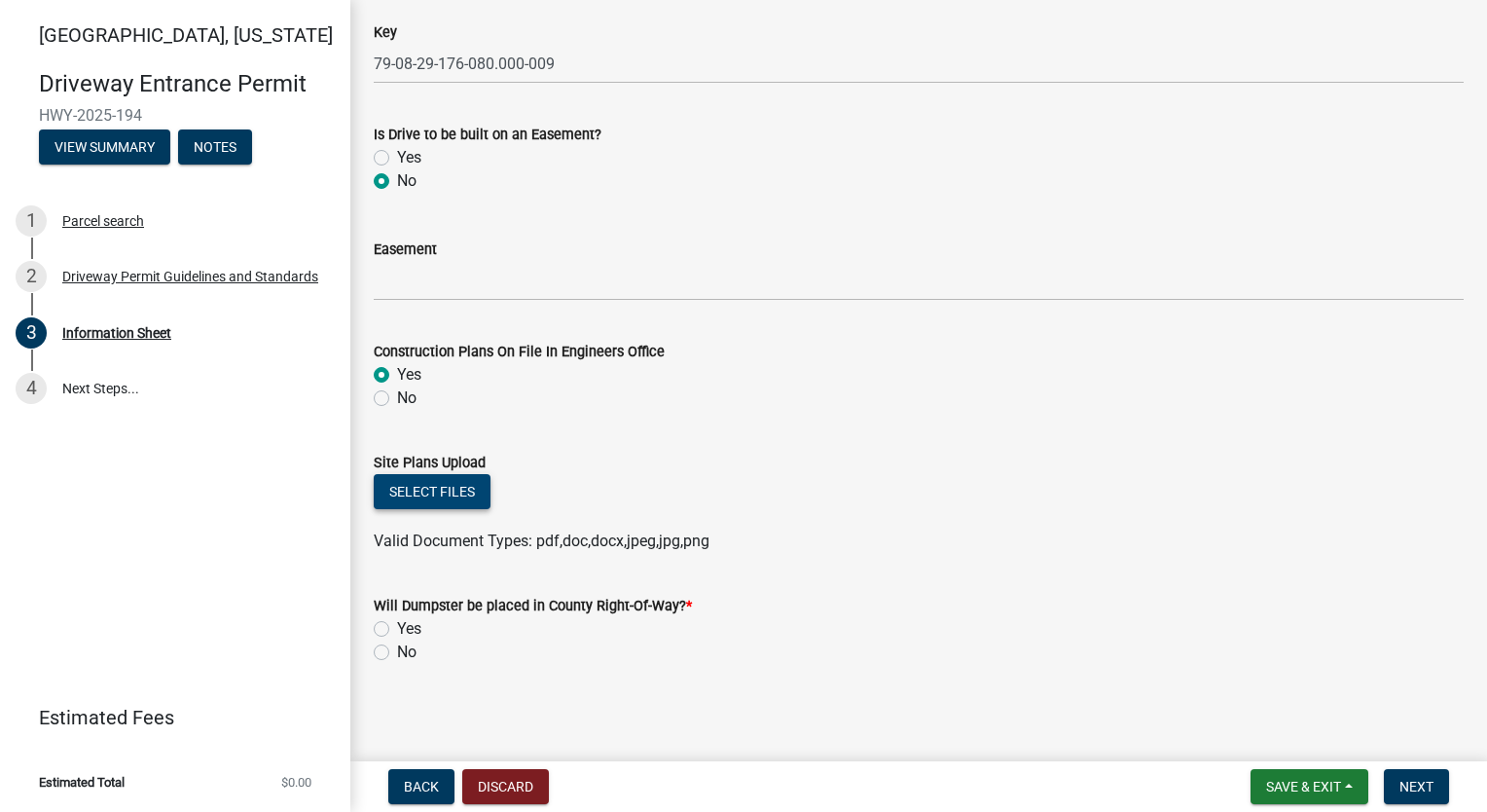
scroll to position [3109, 0]
click at [442, 489] on button "Select files" at bounding box center [432, 489] width 117 height 35
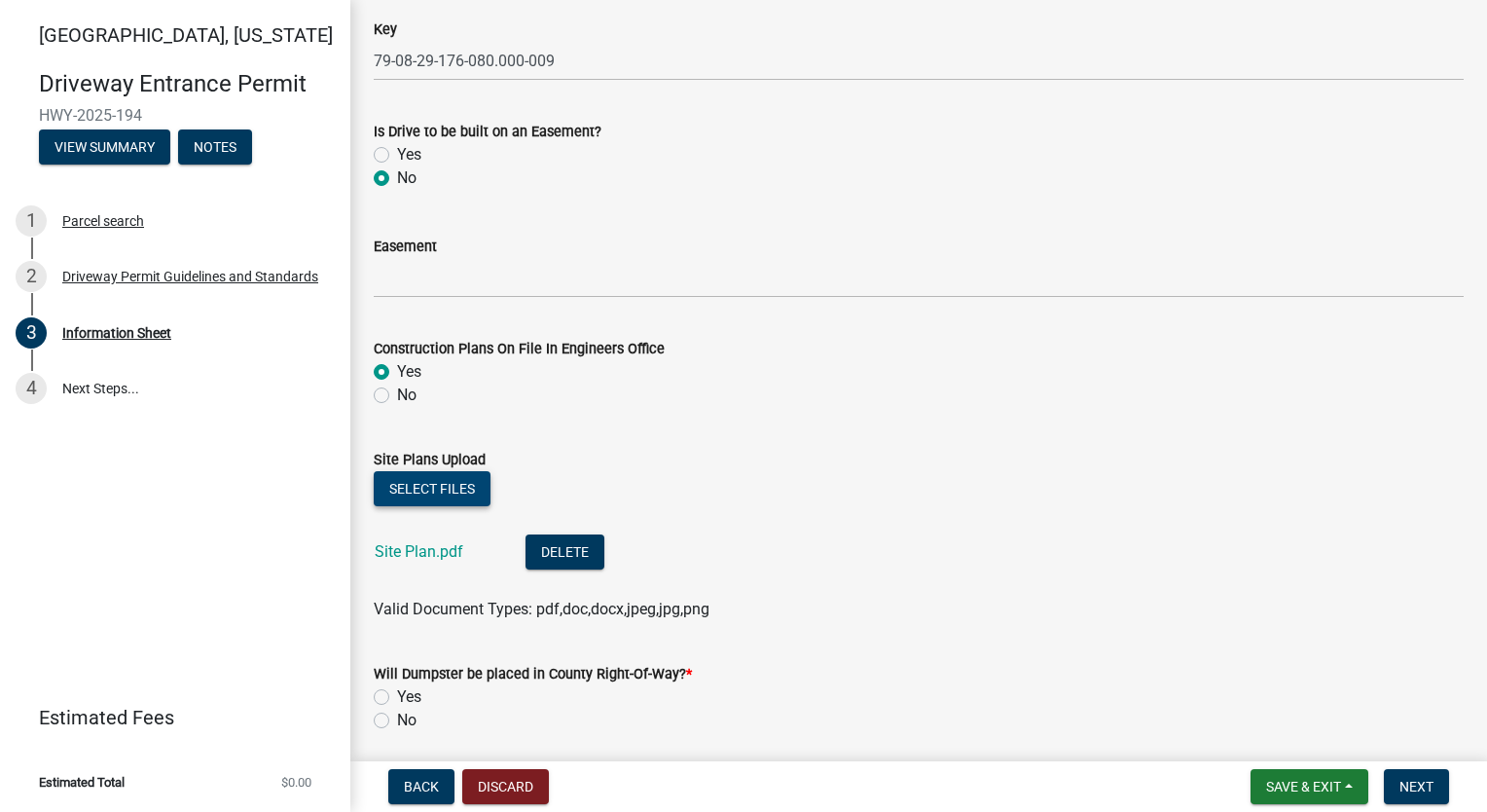
scroll to position [3180, 0]
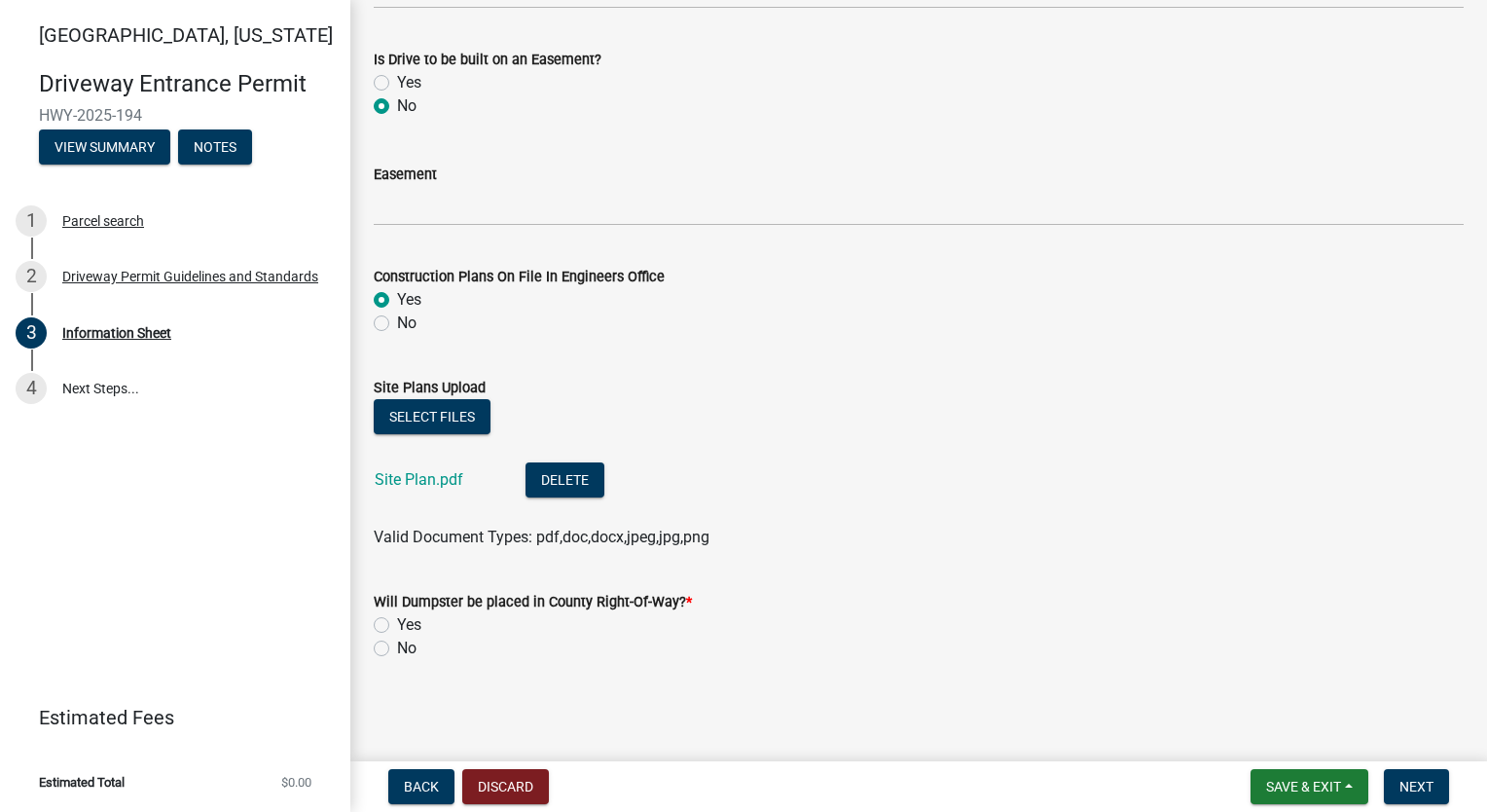
click at [397, 652] on label "No" at bounding box center [407, 648] width 20 height 24
click at [397, 649] on input "No" at bounding box center [403, 642] width 13 height 13
radio input "true"
click at [1417, 779] on span "Next" at bounding box center [1416, 786] width 34 height 16
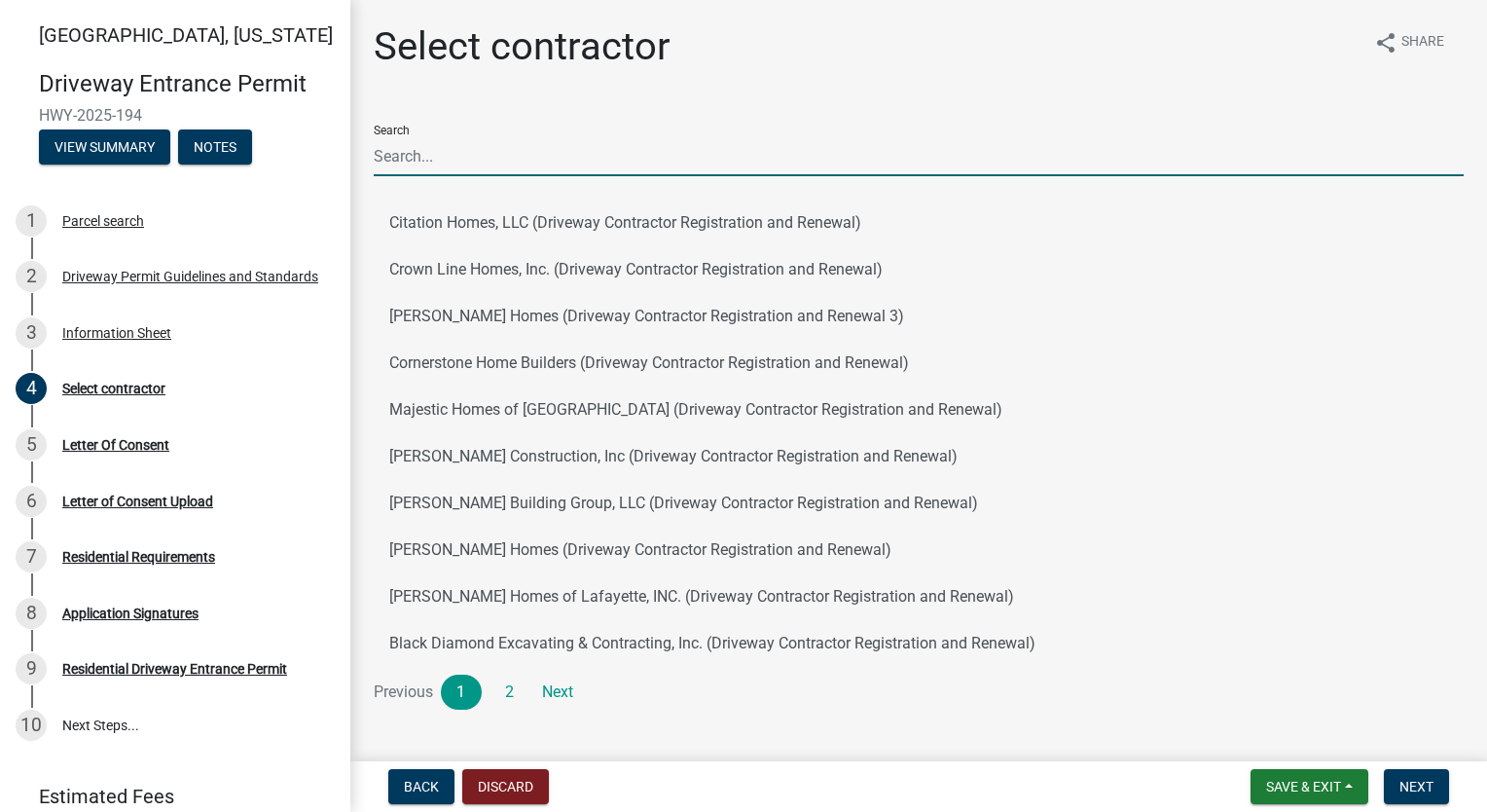
click at [488, 147] on input "Search" at bounding box center [919, 156] width 1090 height 40
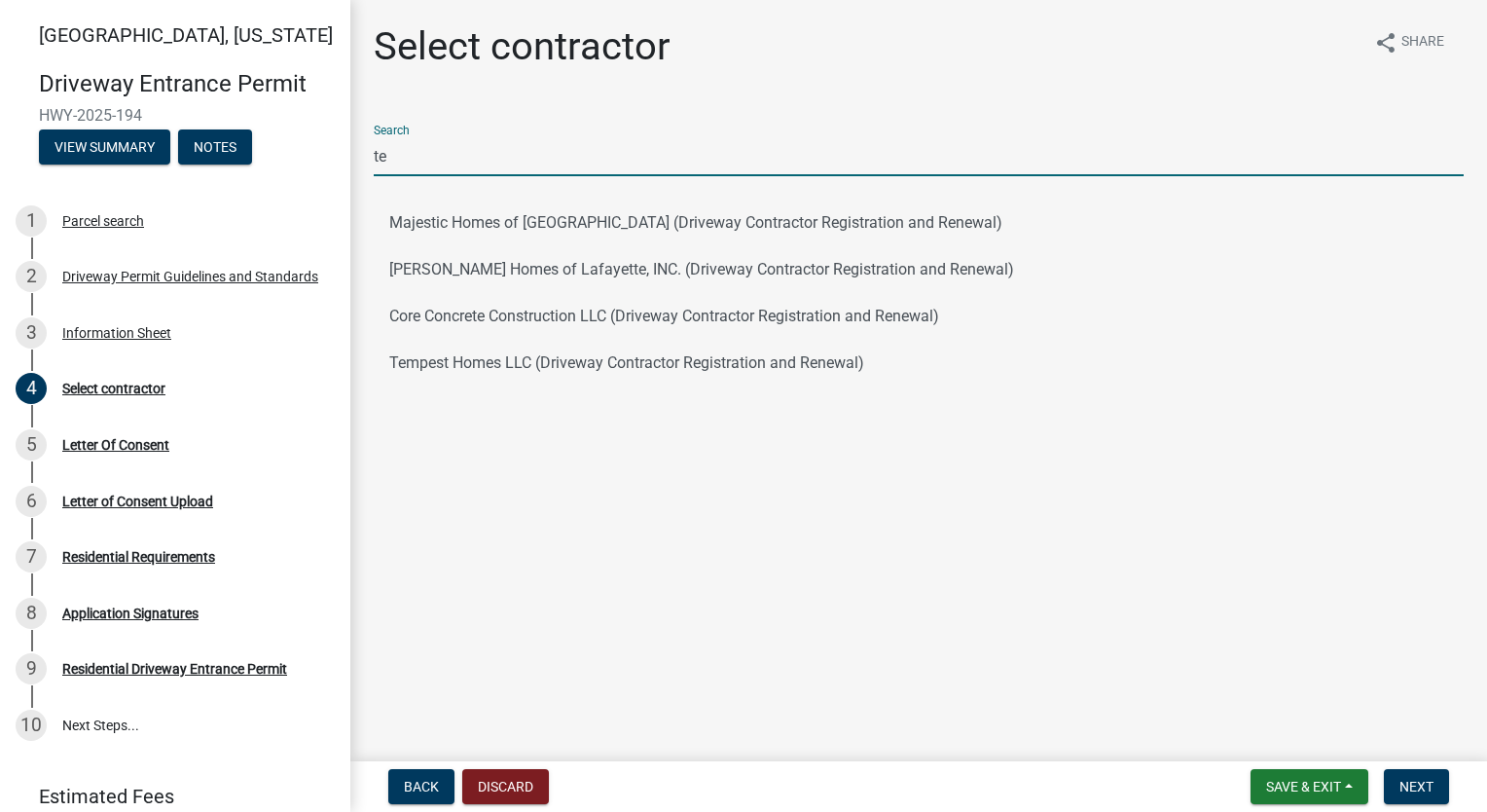
type input "TEMPEST"
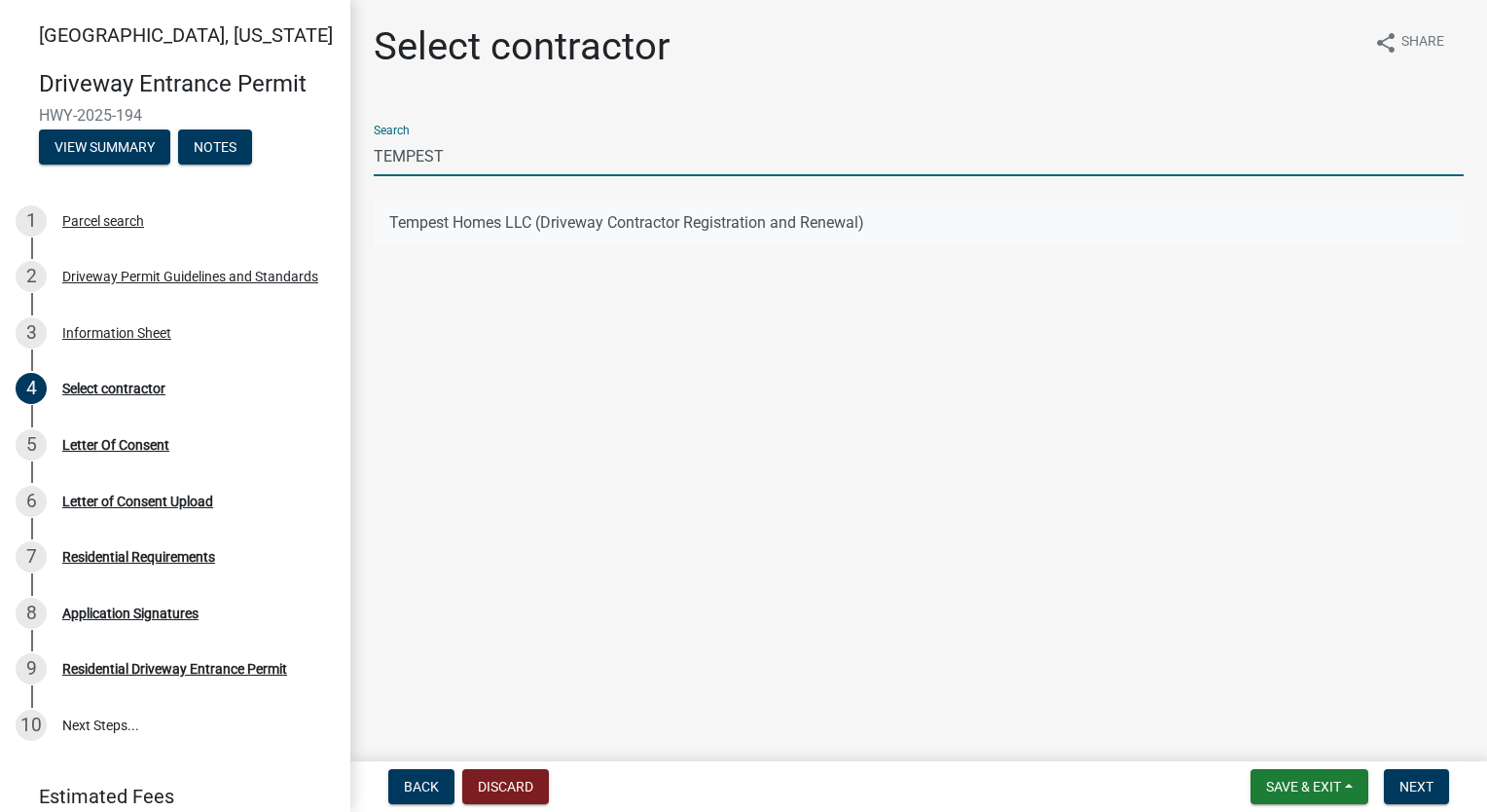
click at [498, 212] on button "Tempest Homes LLC (Driveway Contractor Registration and Renewal)" at bounding box center [919, 223] width 1090 height 47
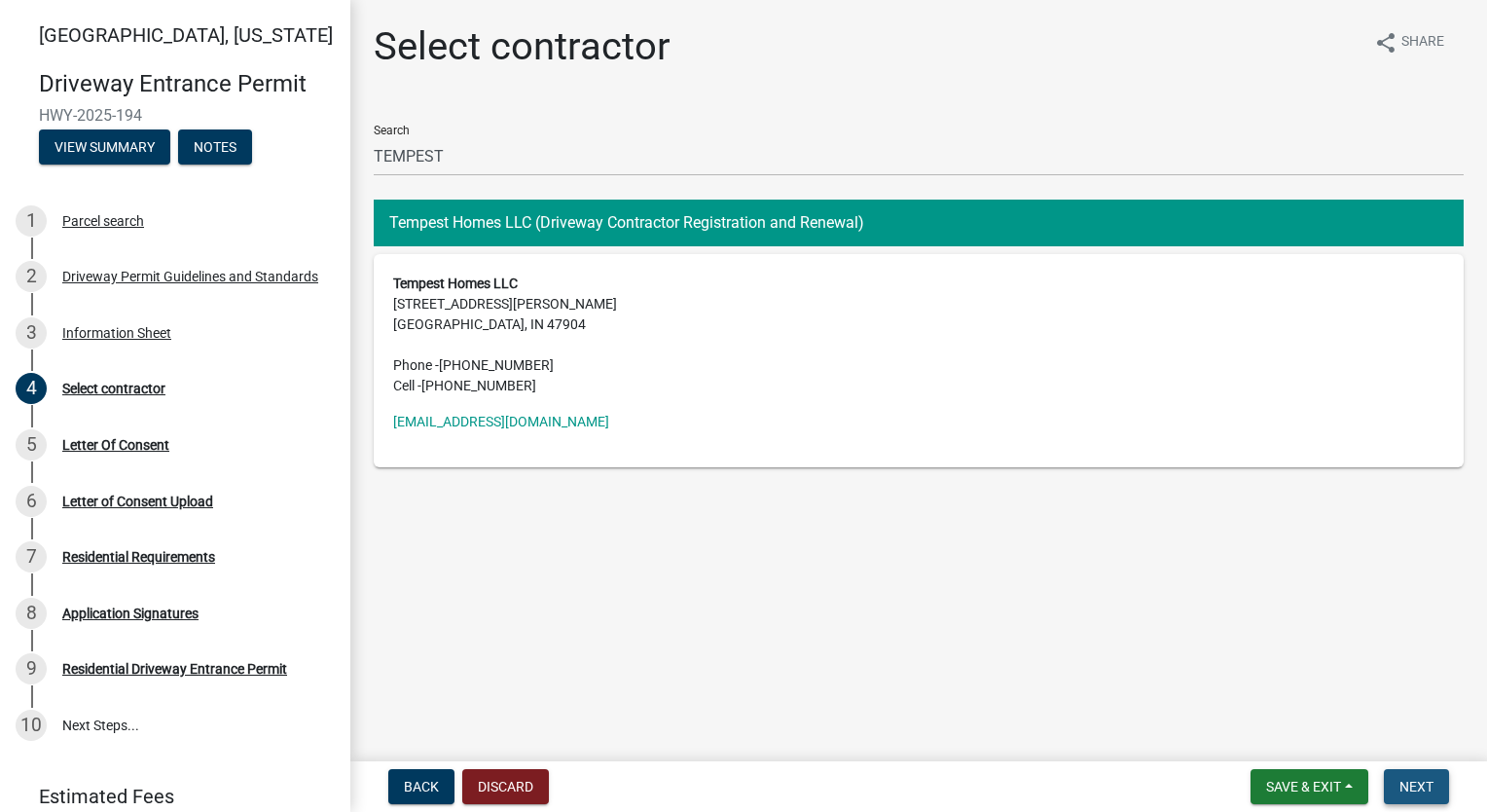
click at [1439, 798] on button "Next" at bounding box center [1416, 786] width 65 height 35
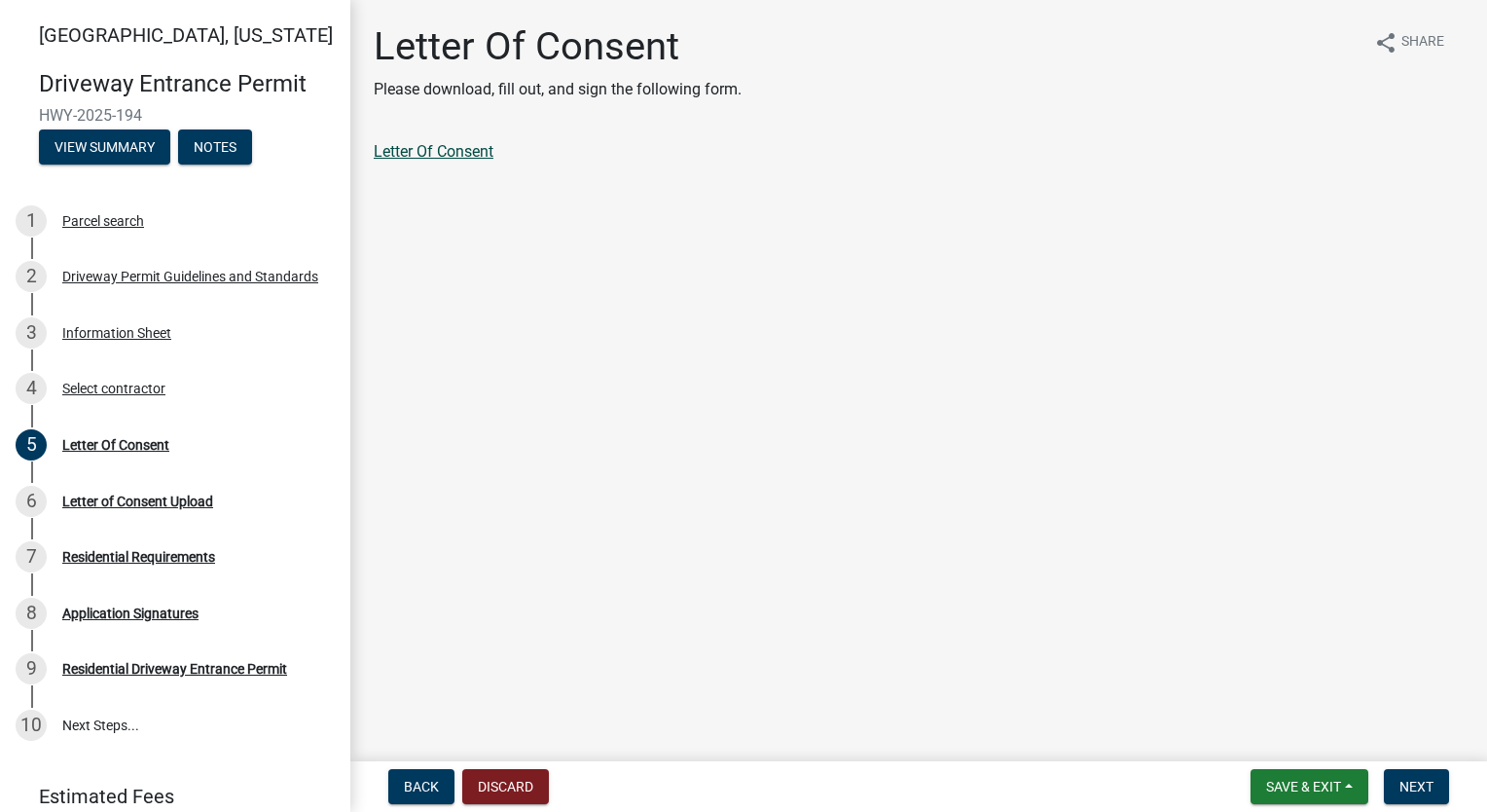
click at [464, 153] on link "Letter Of Consent" at bounding box center [434, 151] width 120 height 19
click at [1416, 782] on span "Next" at bounding box center [1416, 786] width 34 height 16
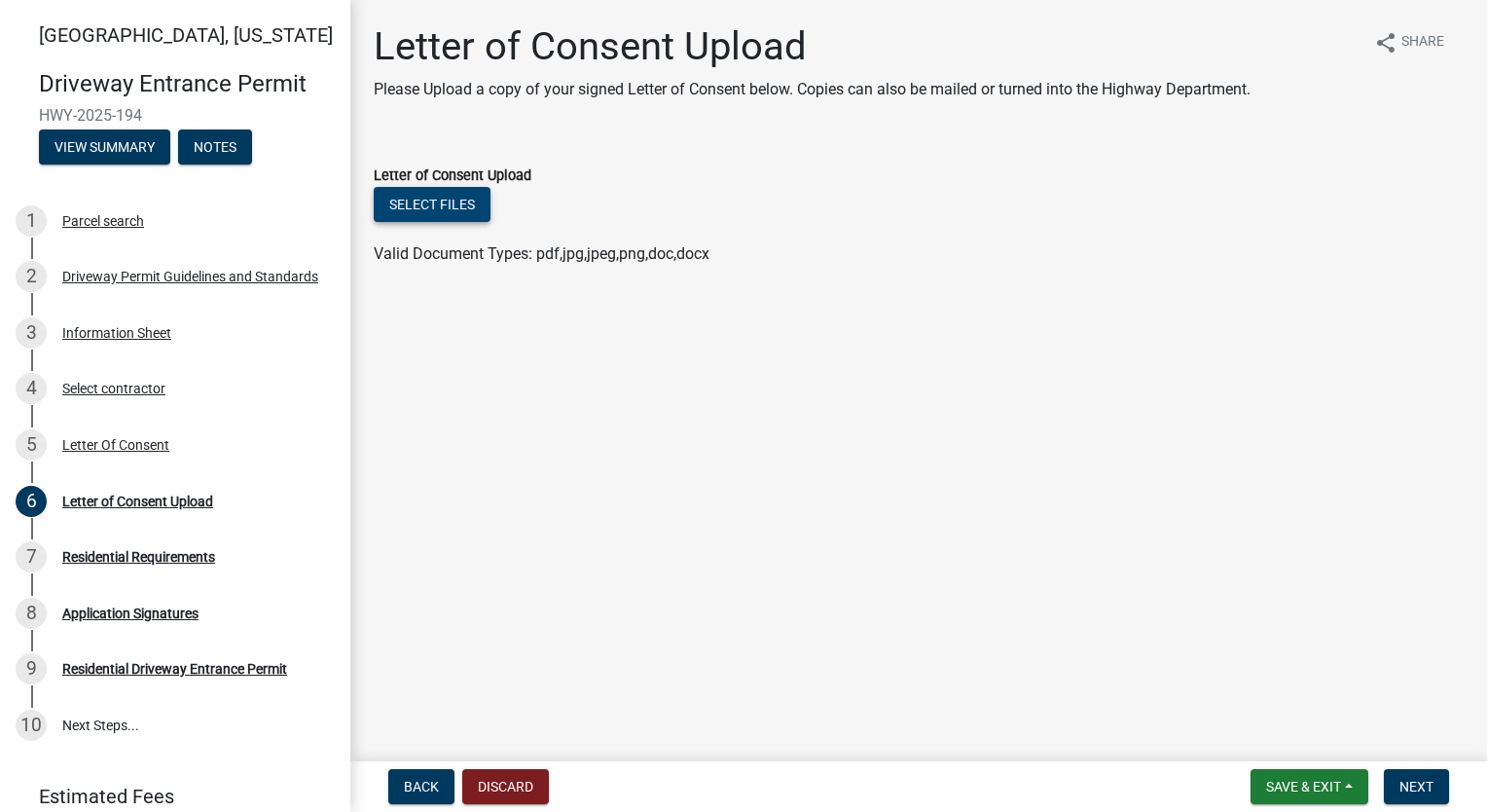
click at [463, 207] on button "Select files" at bounding box center [432, 204] width 117 height 35
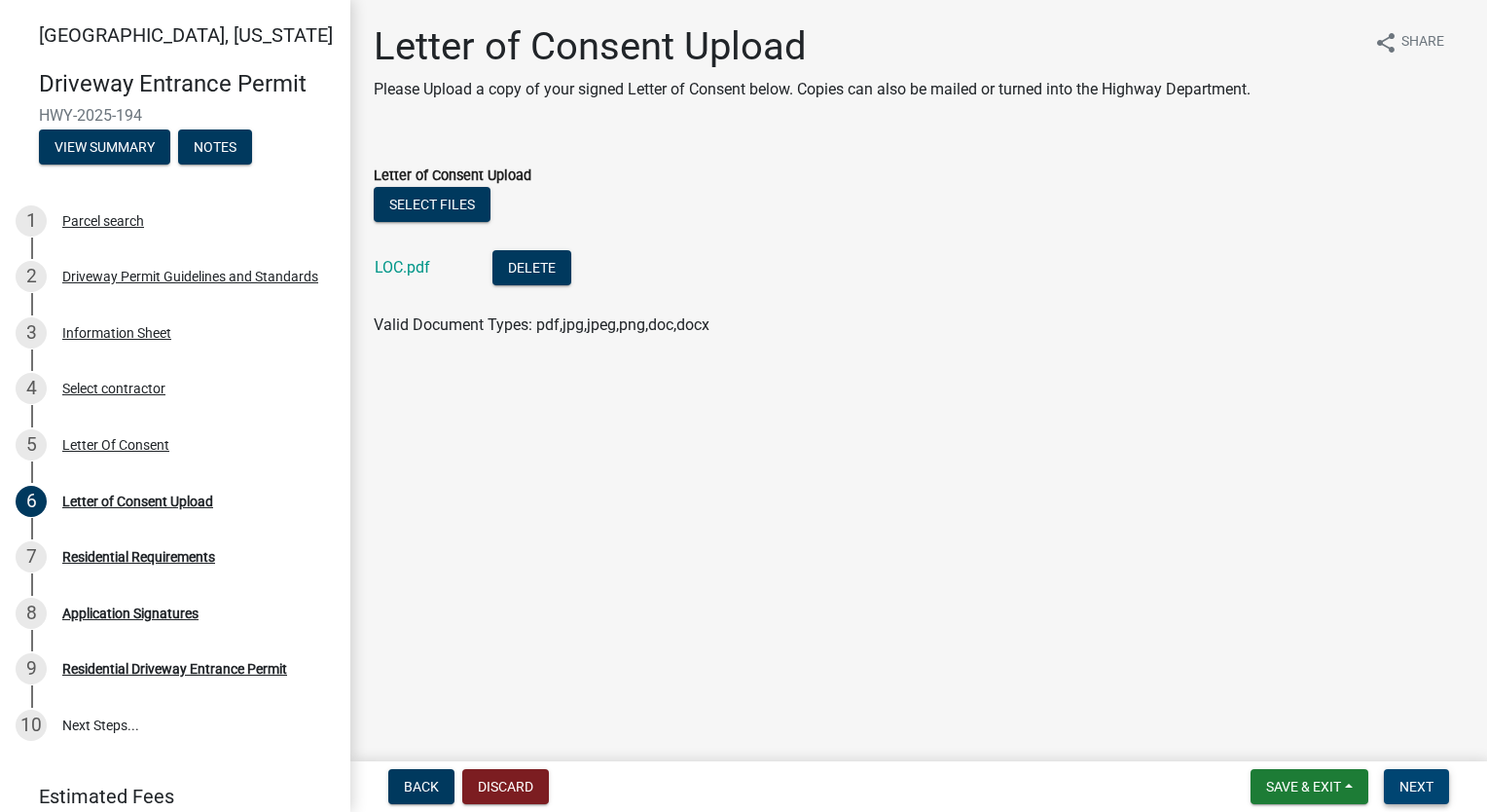
click at [1417, 785] on span "Next" at bounding box center [1416, 786] width 34 height 16
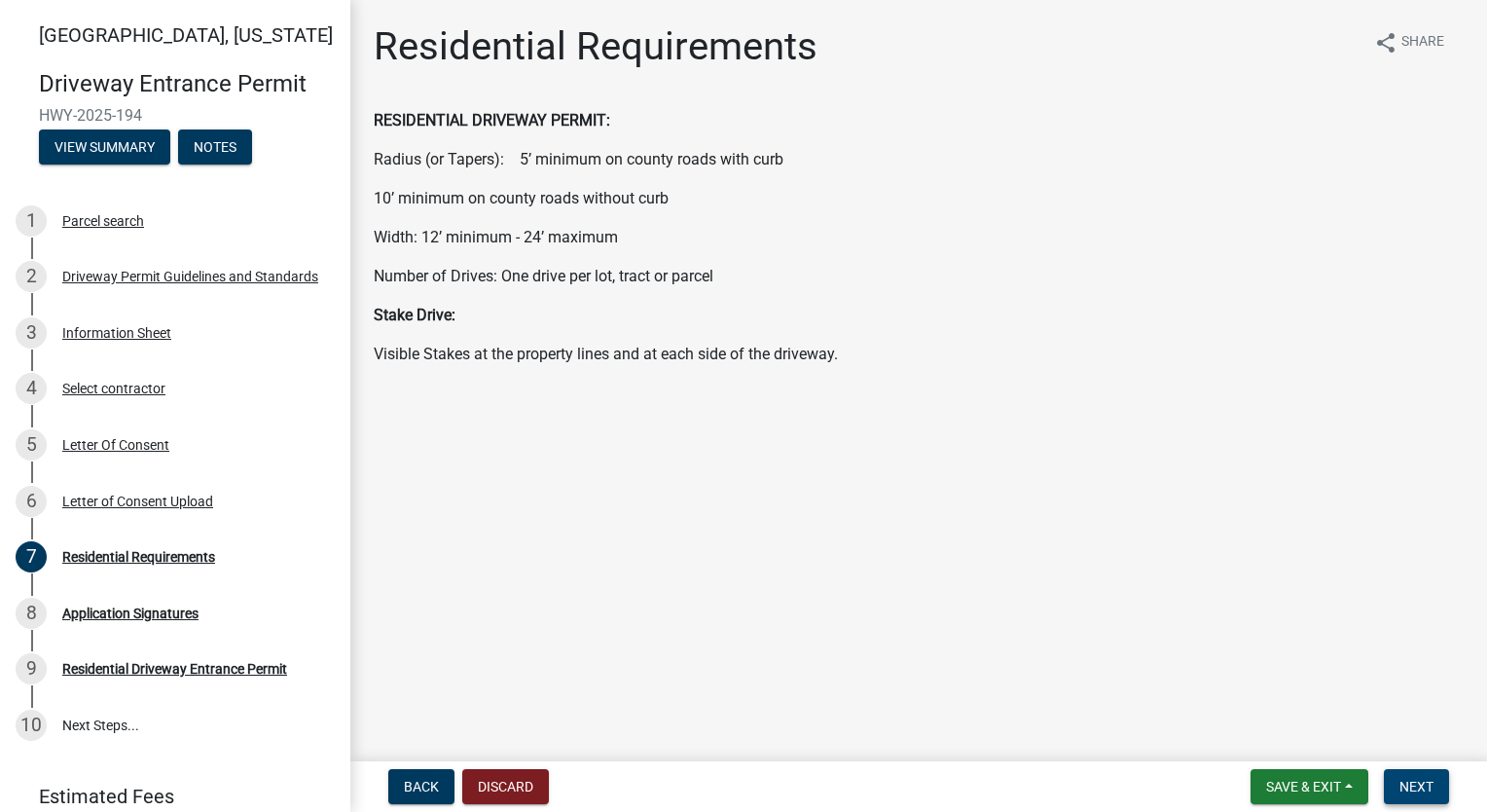
click at [1411, 771] on button "Next" at bounding box center [1416, 786] width 65 height 35
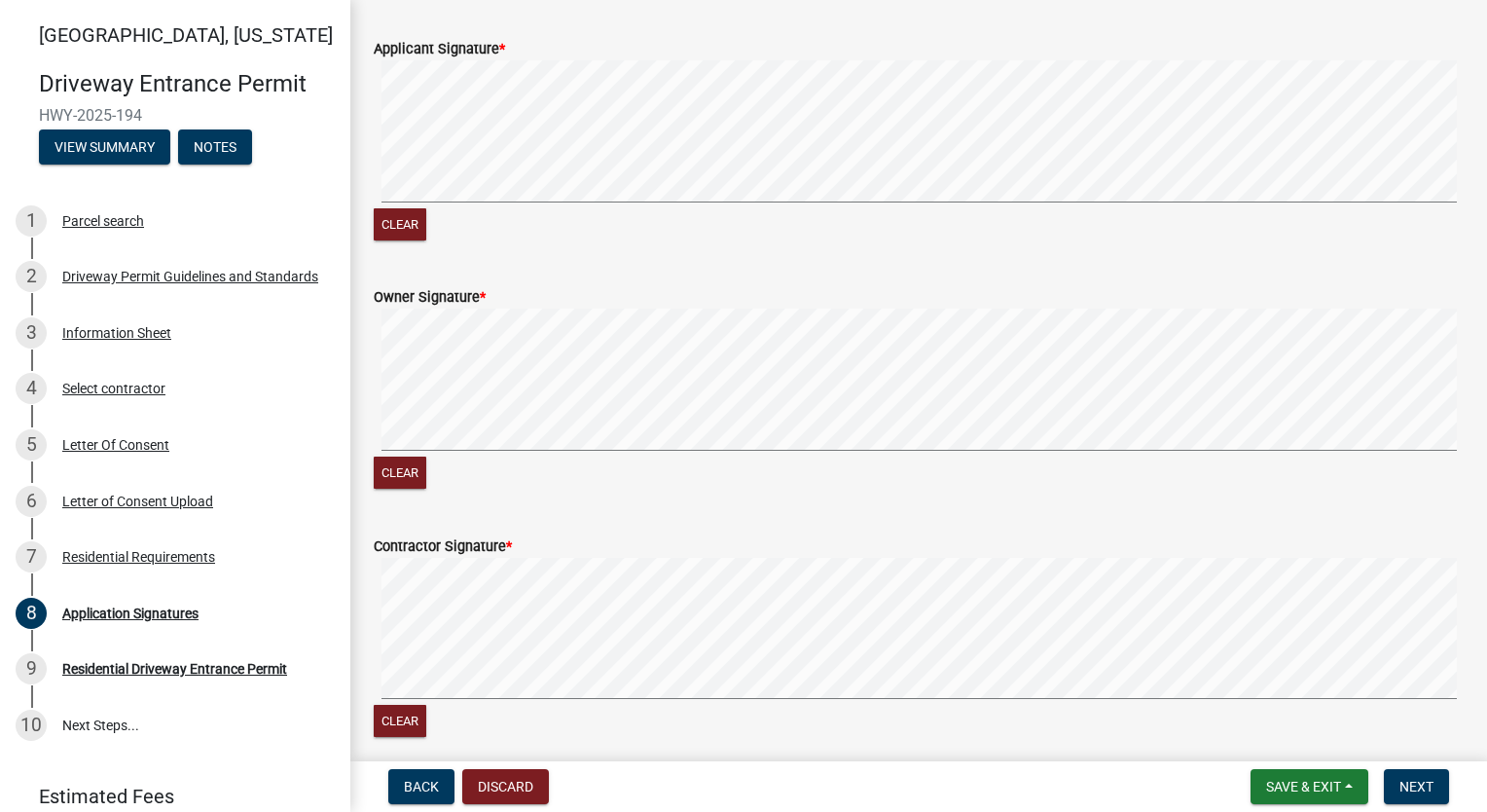
scroll to position [1167, 0]
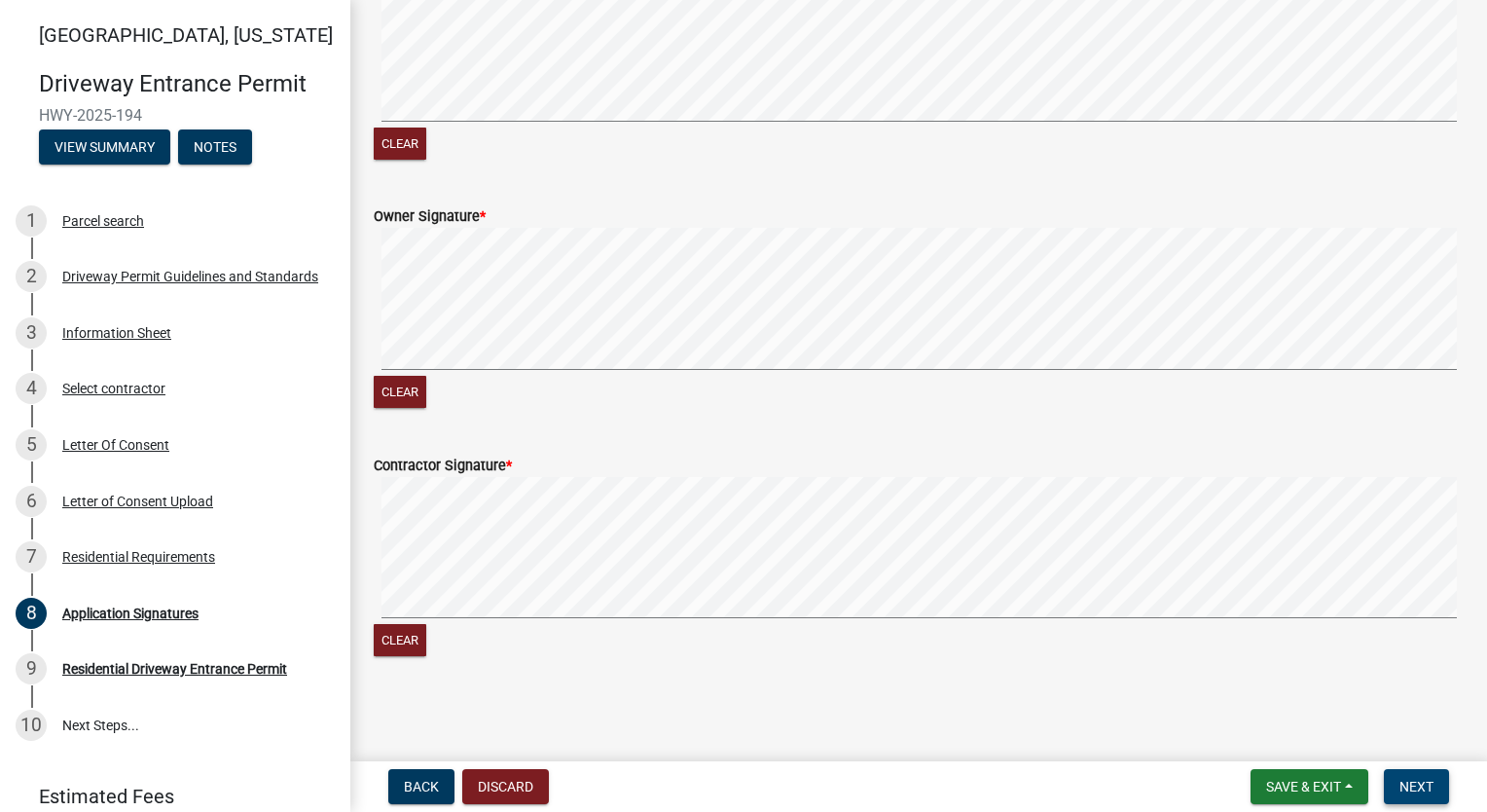
click at [1421, 792] on span "Next" at bounding box center [1416, 786] width 34 height 16
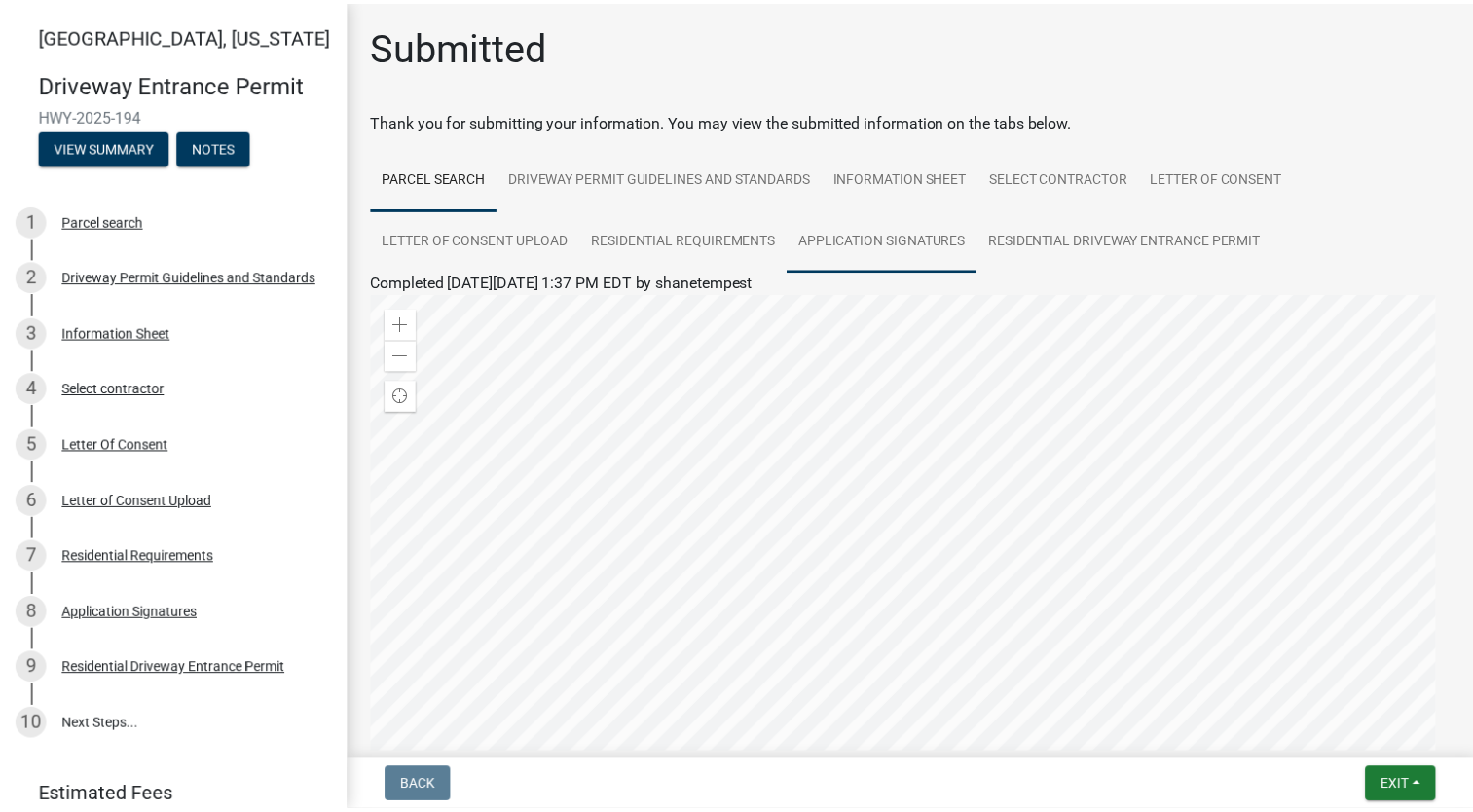
scroll to position [238, 0]
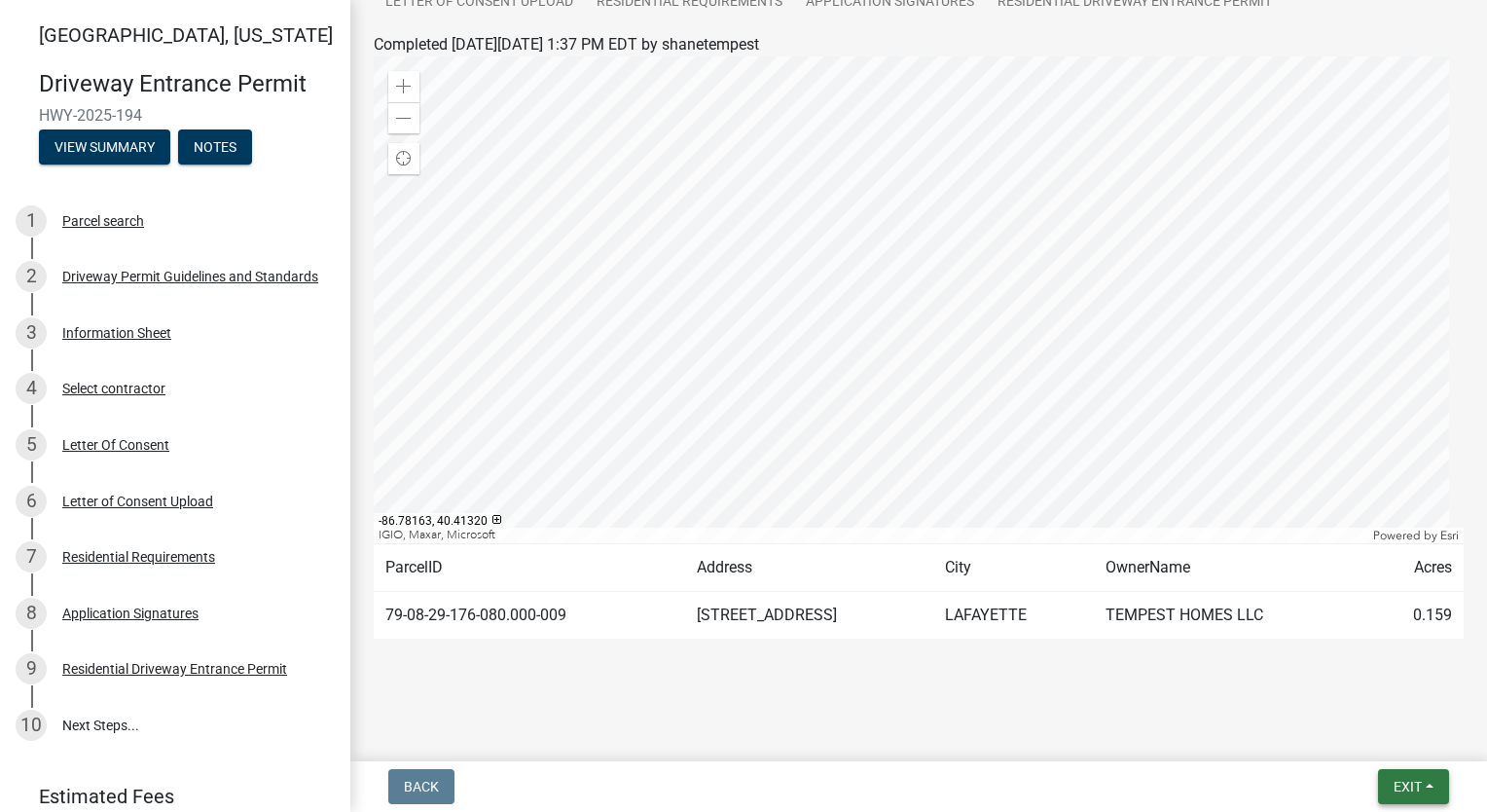
click at [1396, 780] on span "Exit" at bounding box center [1407, 786] width 28 height 16
click at [1375, 740] on button "Save & Exit" at bounding box center [1372, 736] width 156 height 47
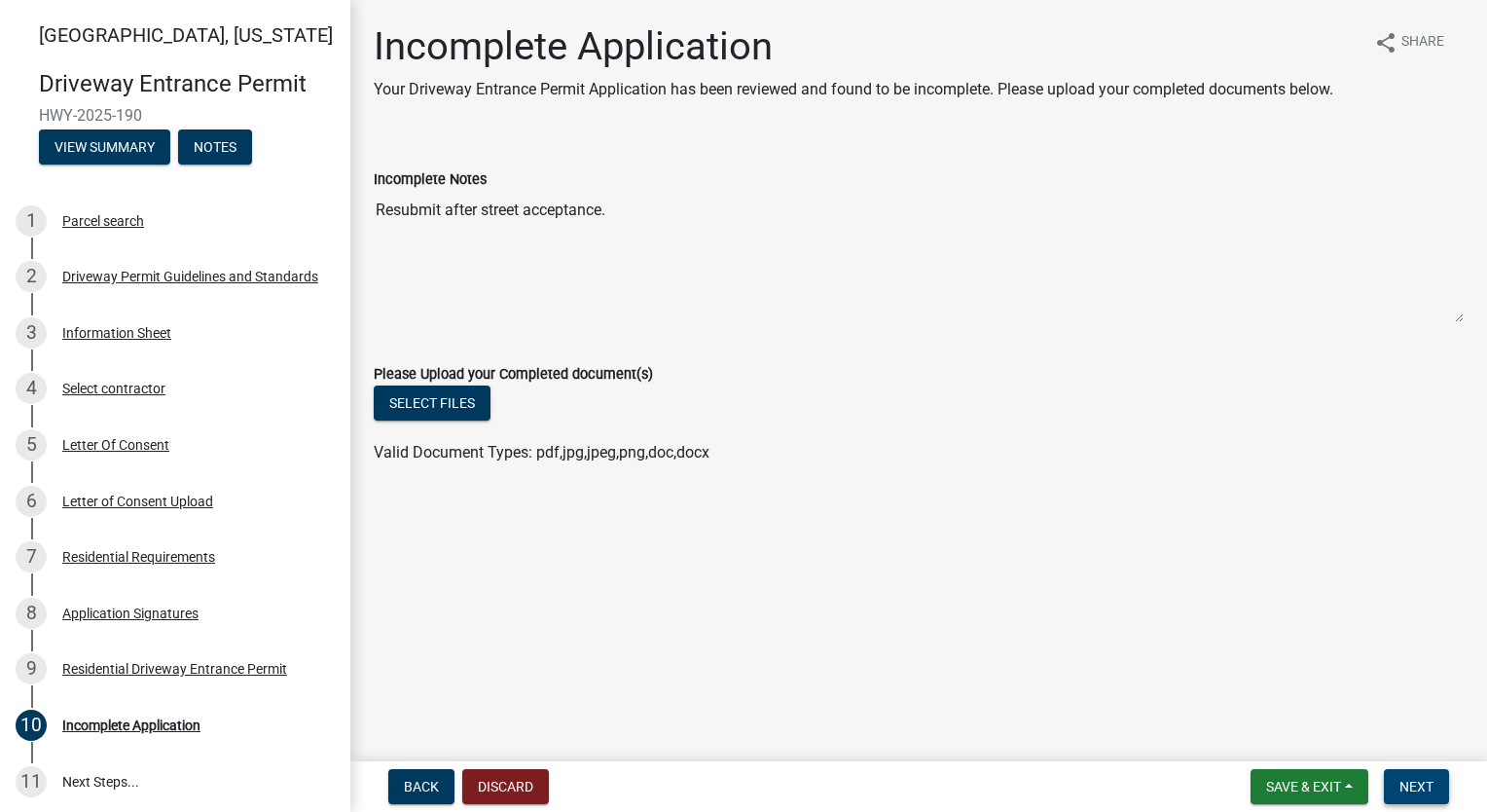
click at [1409, 782] on span "Next" at bounding box center [1416, 786] width 34 height 16
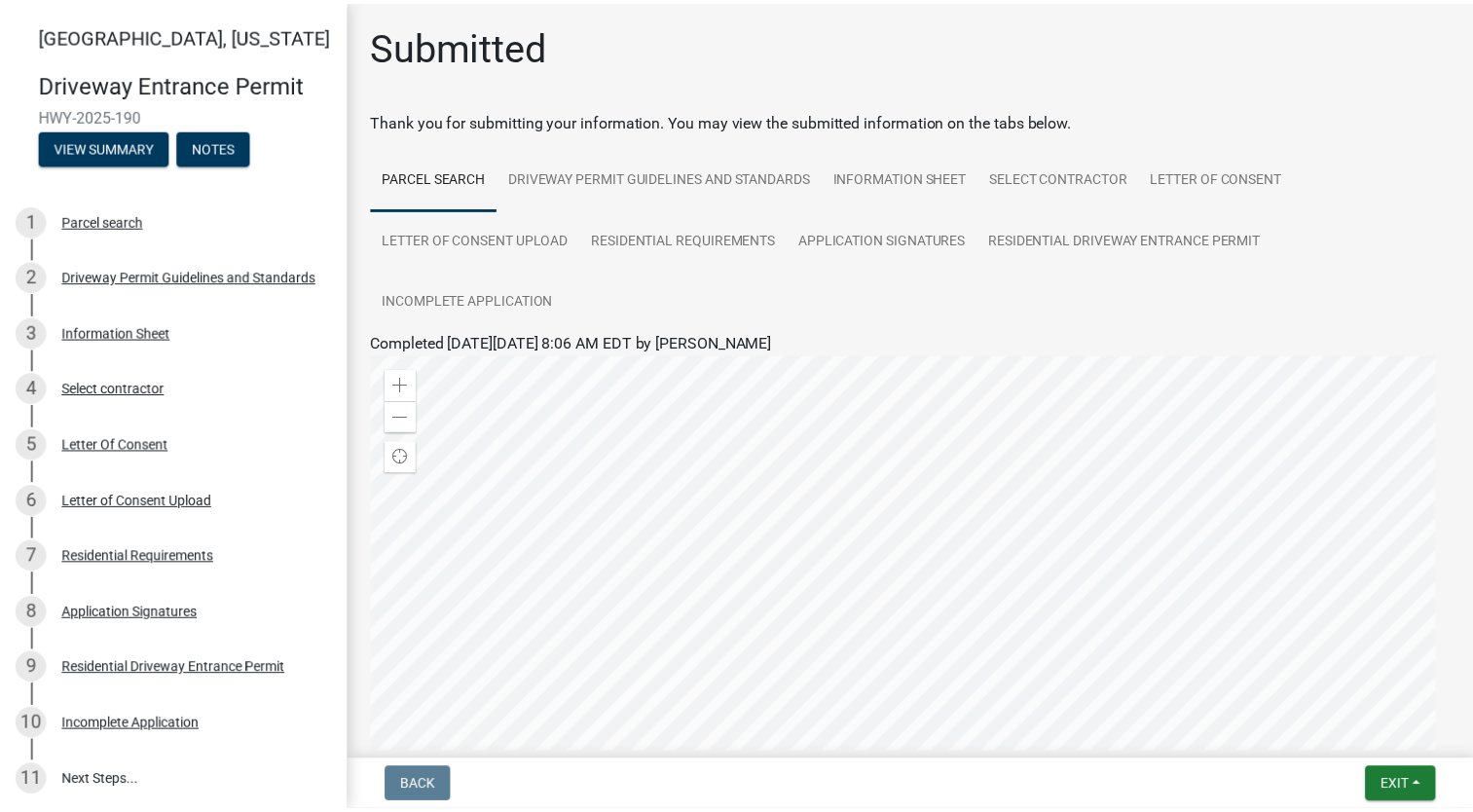
scroll to position [298, 0]
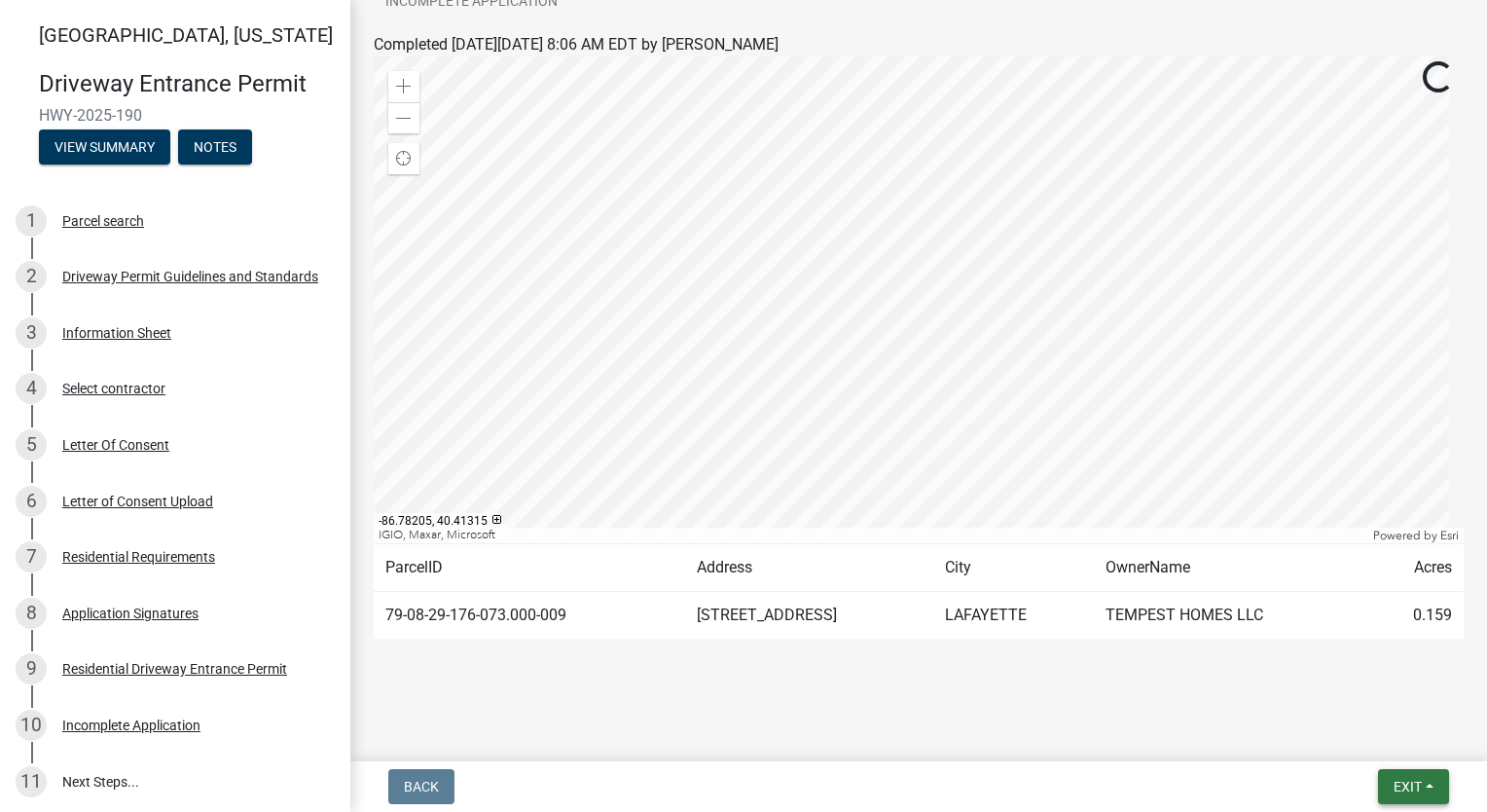
click at [1409, 779] on span "Exit" at bounding box center [1407, 786] width 28 height 16
click at [1401, 745] on button "Save & Exit" at bounding box center [1372, 736] width 156 height 47
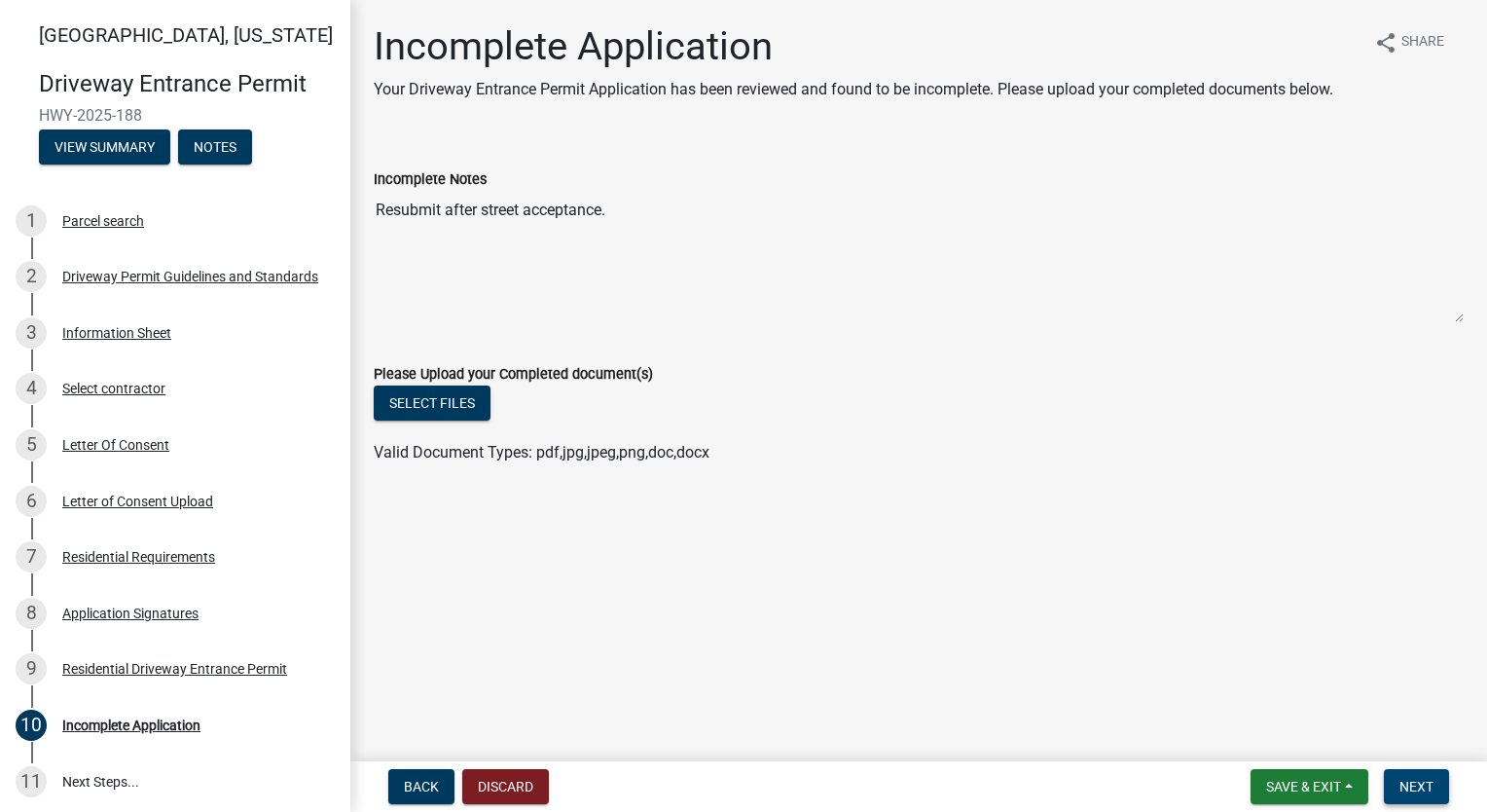
click at [1428, 779] on span "Next" at bounding box center [1416, 786] width 34 height 16
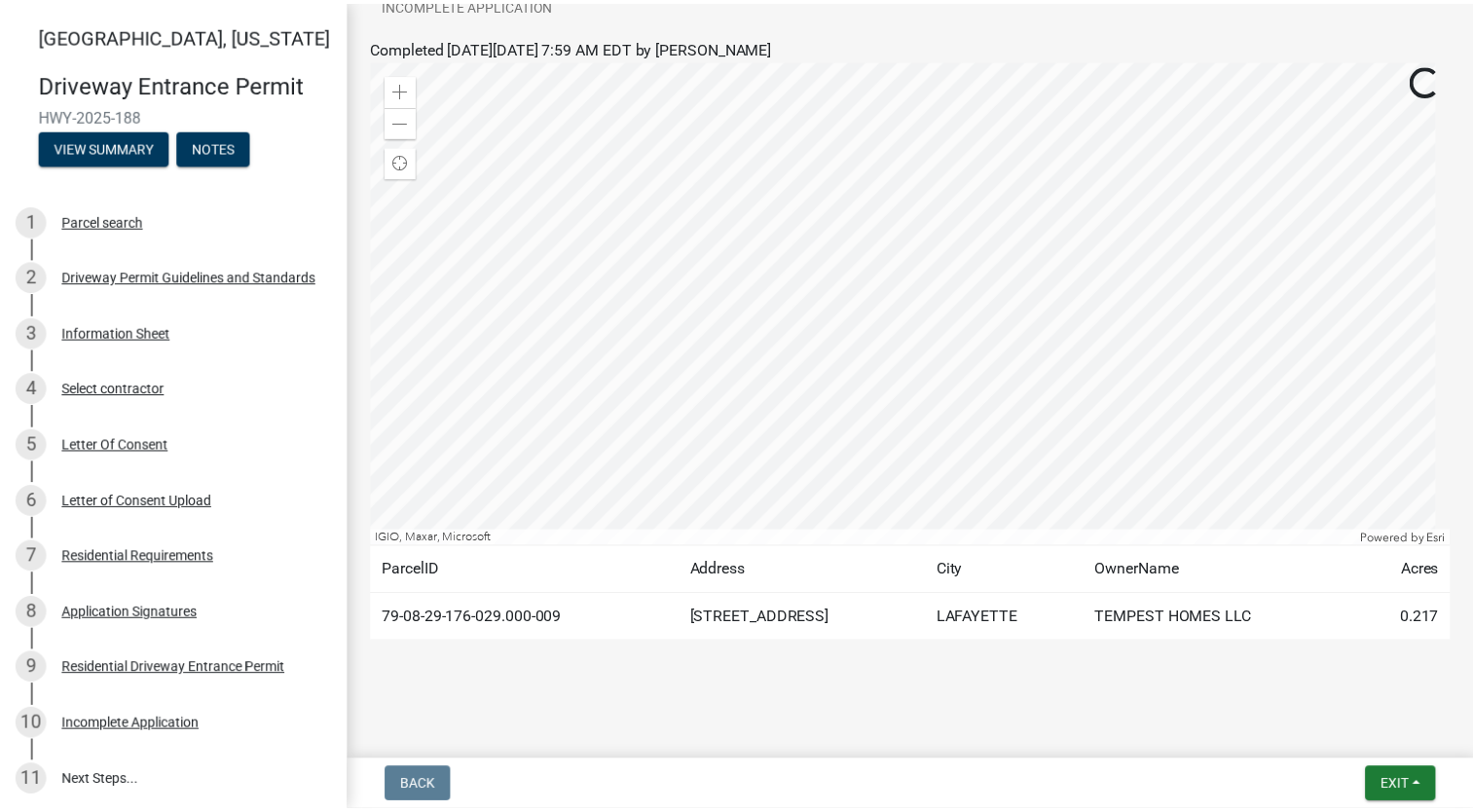
scroll to position [298, 0]
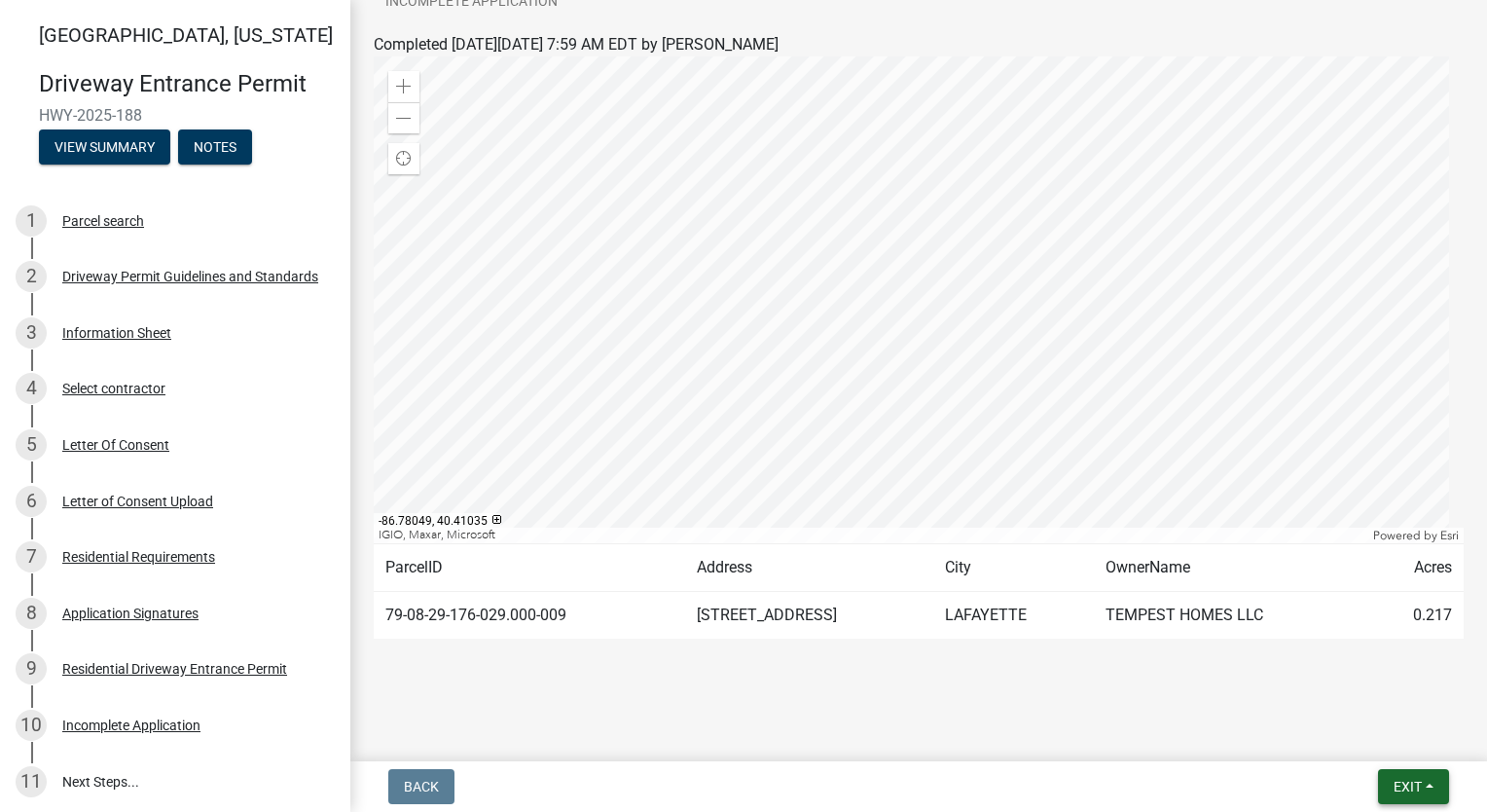
click at [1408, 779] on span "Exit" at bounding box center [1407, 786] width 28 height 16
click at [1402, 737] on button "Save & Exit" at bounding box center [1372, 736] width 156 height 47
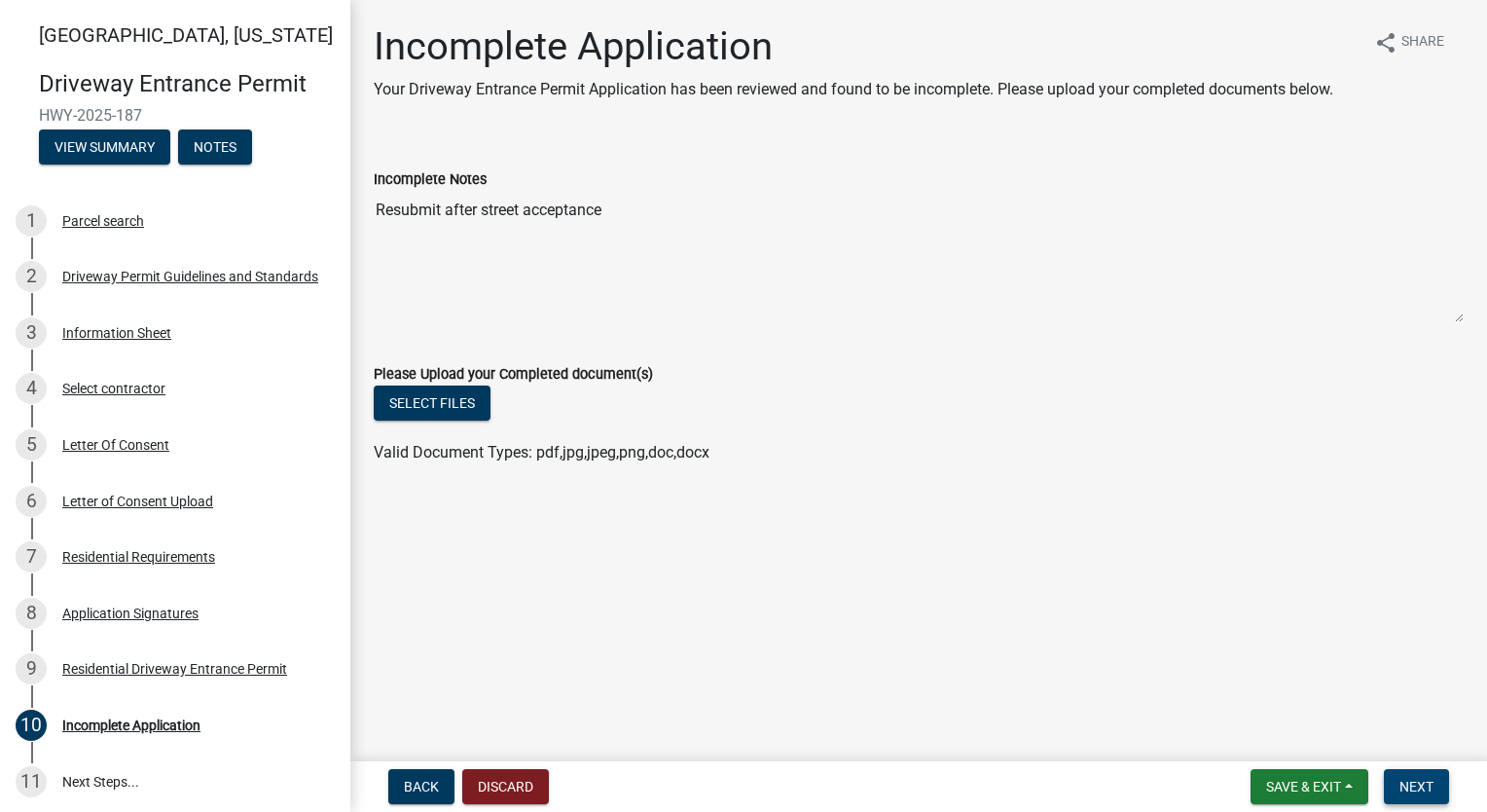
click at [1413, 782] on span "Next" at bounding box center [1416, 786] width 34 height 16
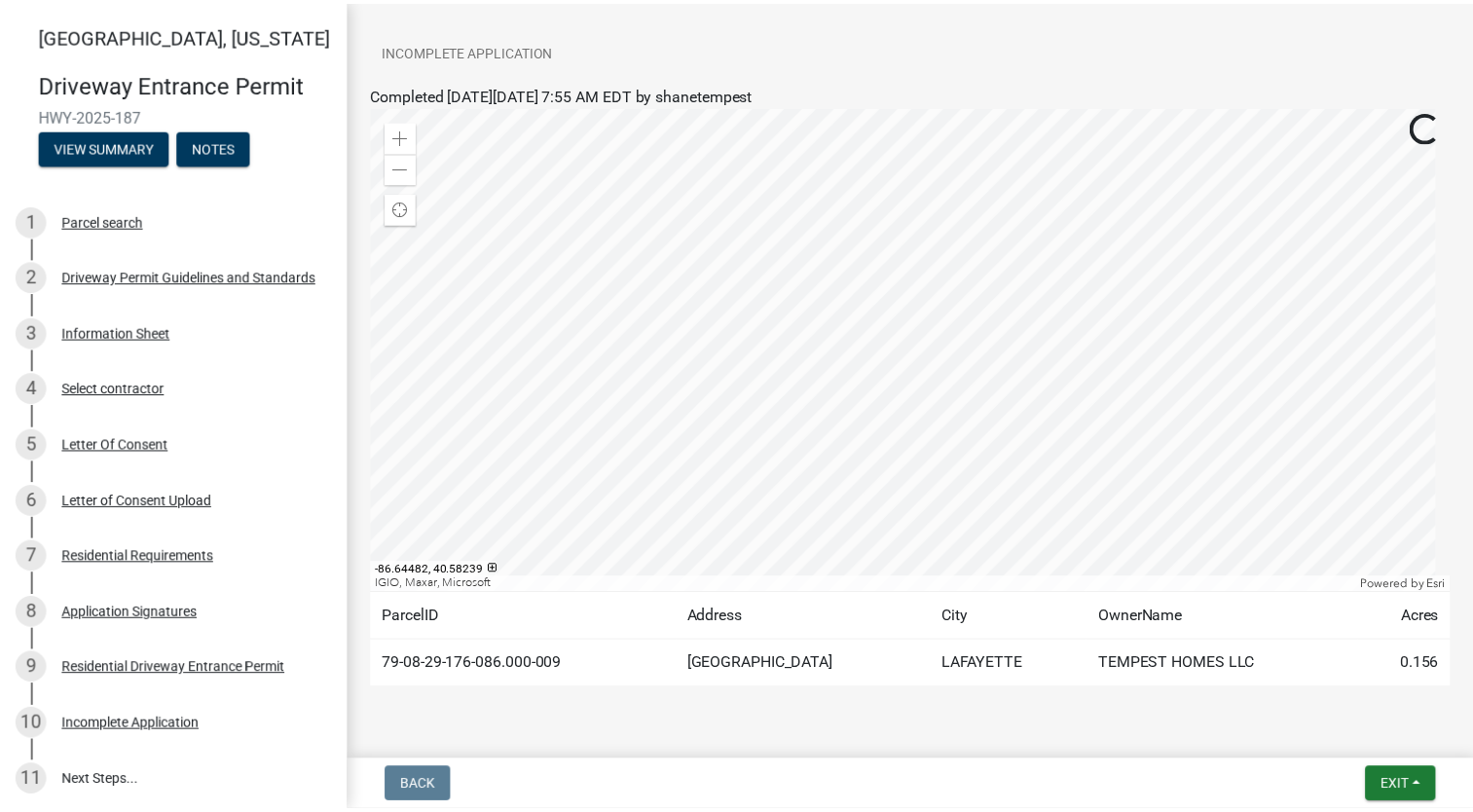
scroll to position [298, 0]
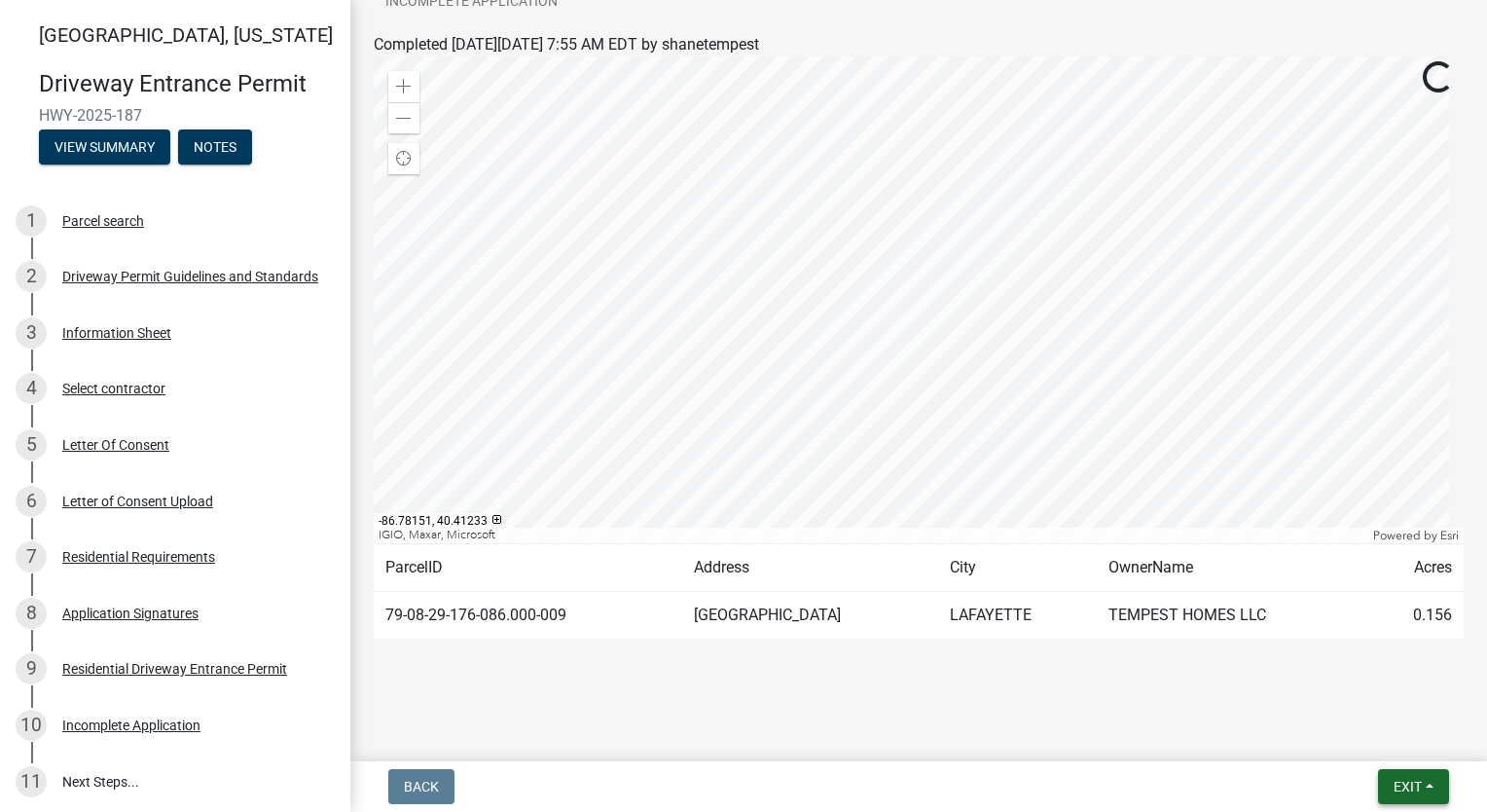
click at [1420, 789] on span "Exit" at bounding box center [1407, 786] width 28 height 16
click at [1364, 727] on button "Save & Exit" at bounding box center [1372, 736] width 156 height 47
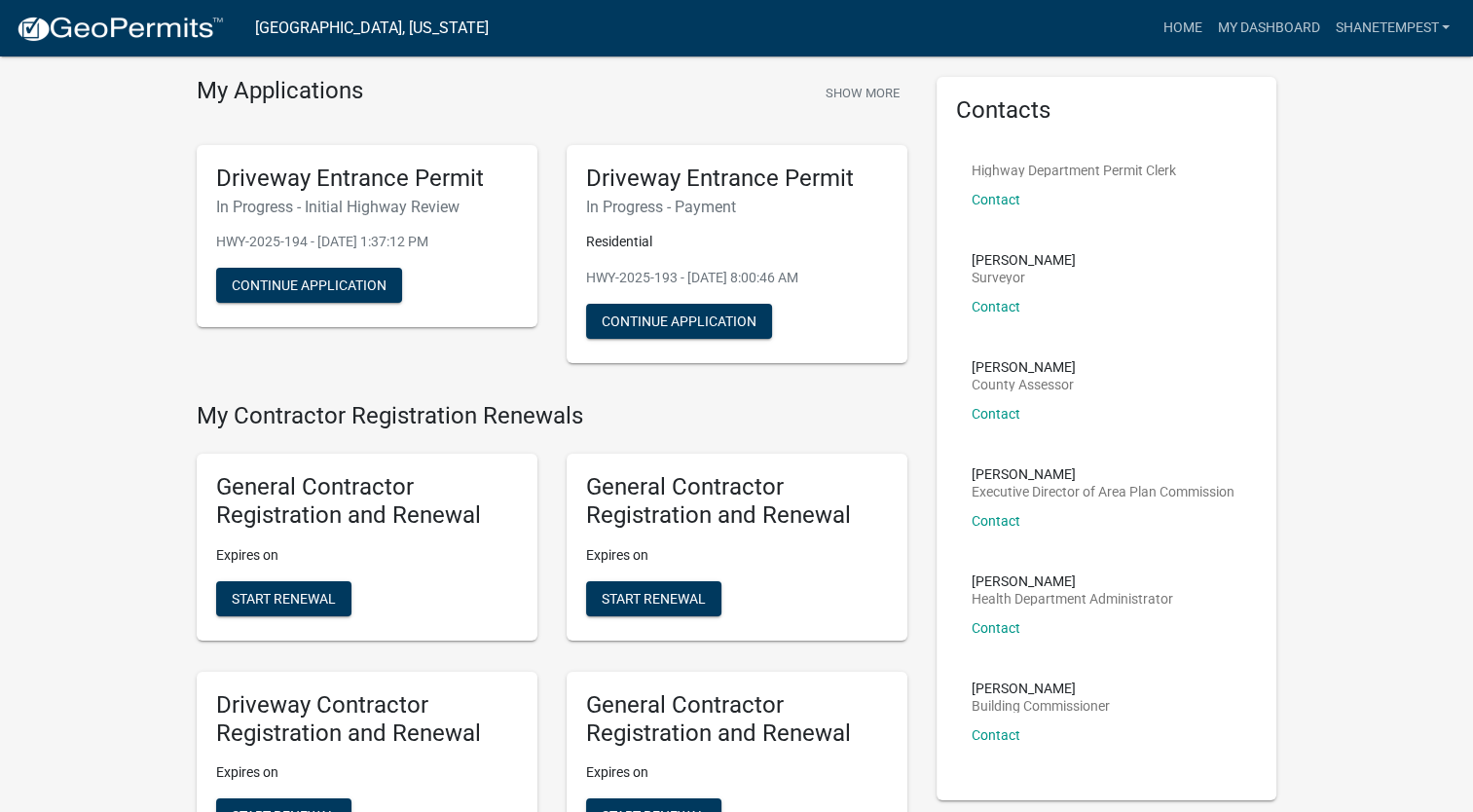
scroll to position [97, 0]
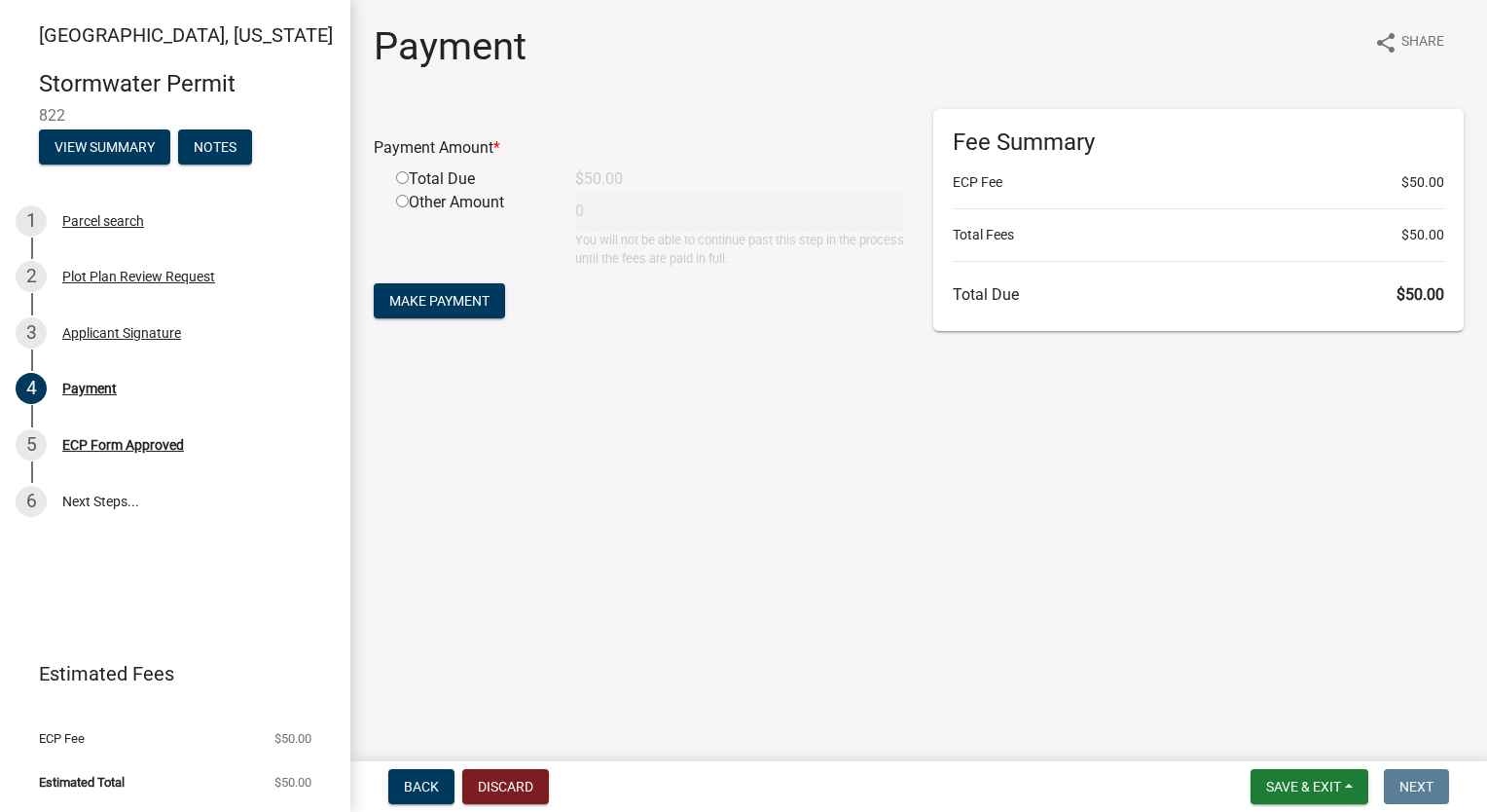
click at [403, 181] on input "radio" at bounding box center [402, 177] width 13 height 13
radio input "true"
type input "50"
click at [451, 296] on span "Make Payment" at bounding box center [439, 300] width 100 height 16
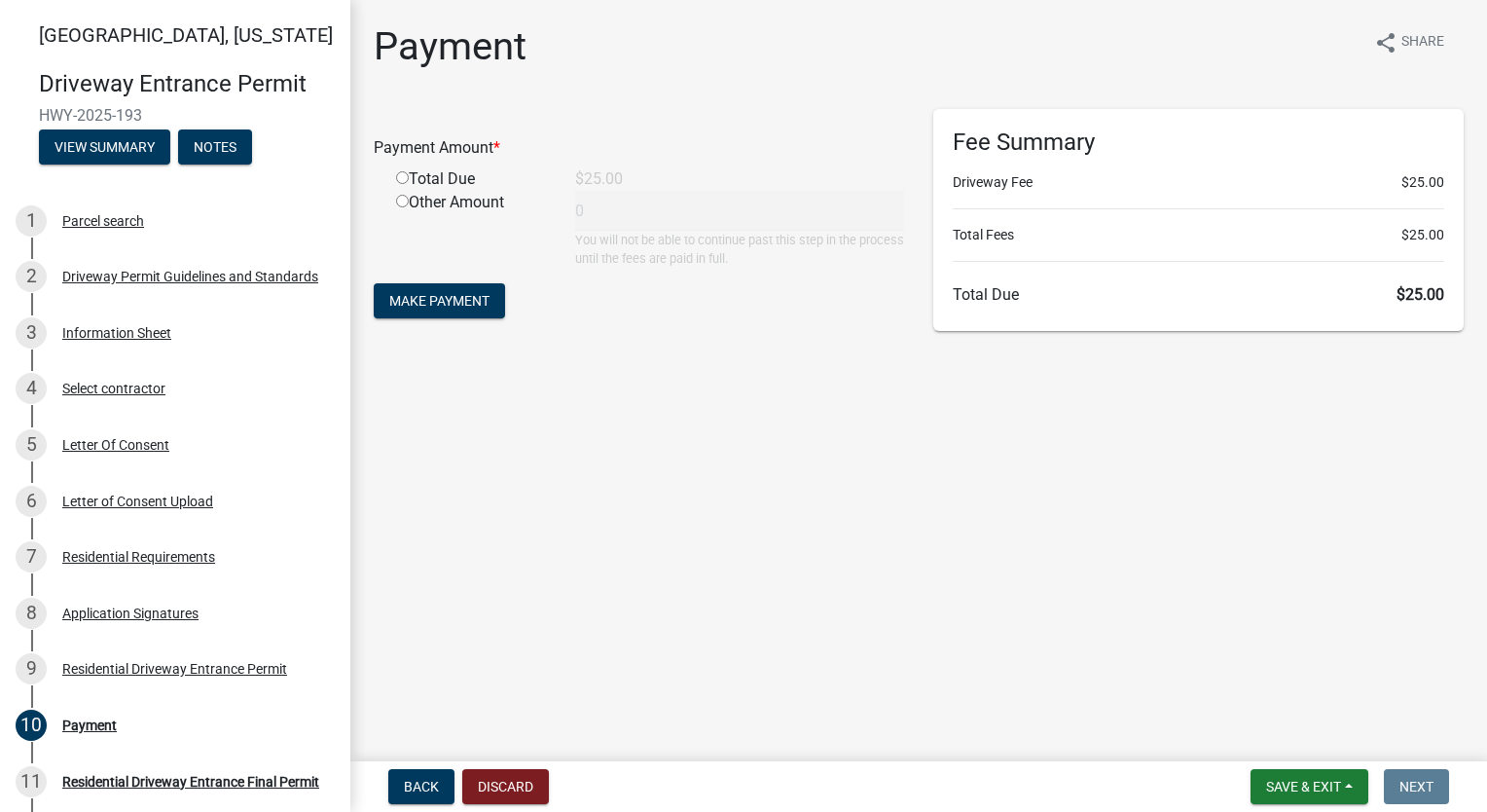
click at [400, 175] on input "radio" at bounding box center [402, 177] width 13 height 13
radio input "true"
type input "25"
click at [457, 307] on span "Make Payment" at bounding box center [439, 300] width 100 height 16
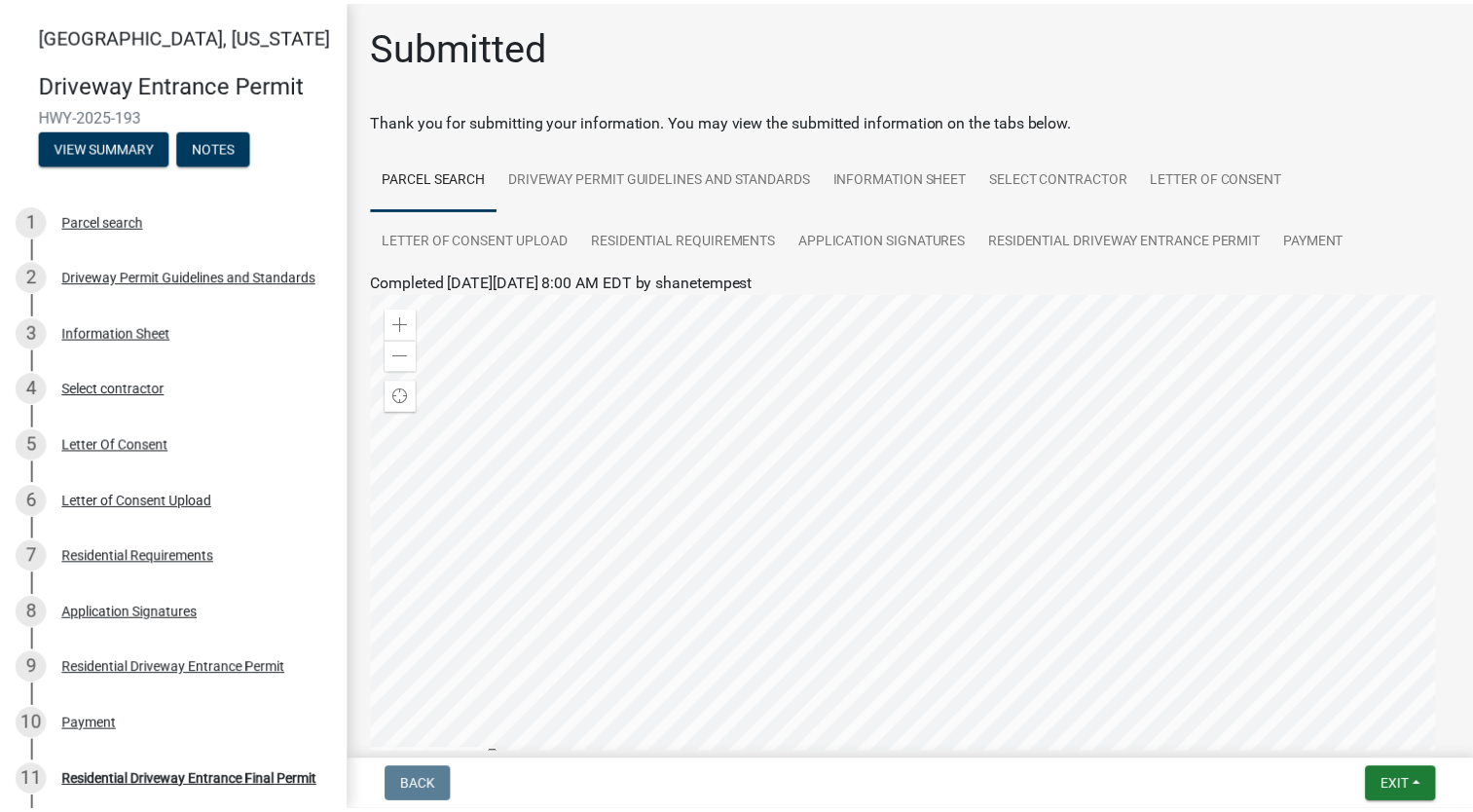
scroll to position [238, 0]
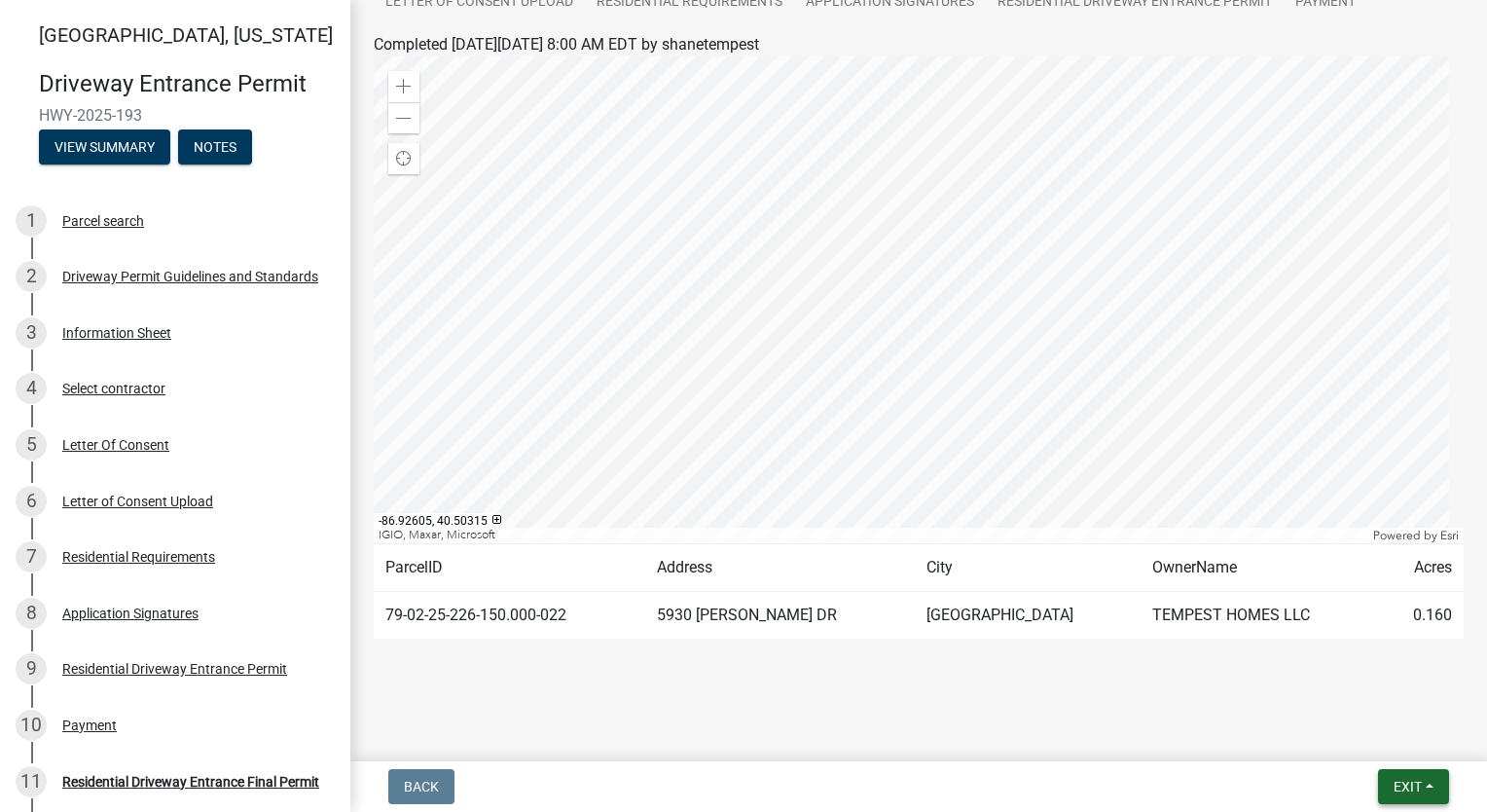
click at [1428, 785] on button "Exit" at bounding box center [1413, 786] width 71 height 35
click at [1413, 736] on button "Save & Exit" at bounding box center [1372, 736] width 156 height 47
